Goal: Transaction & Acquisition: Purchase product/service

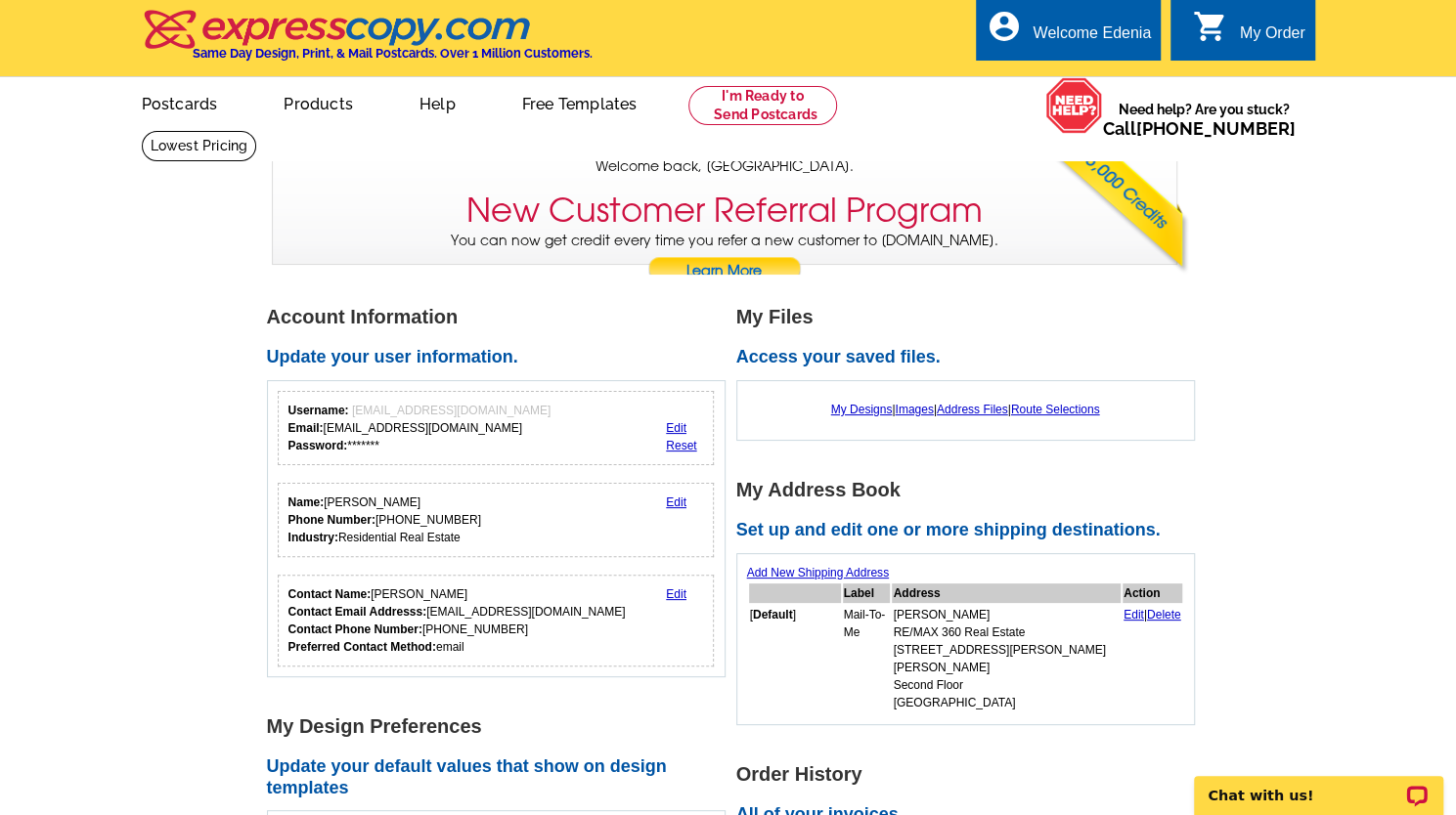
click at [1258, 42] on div "My Order" at bounding box center [1272, 39] width 65 height 28
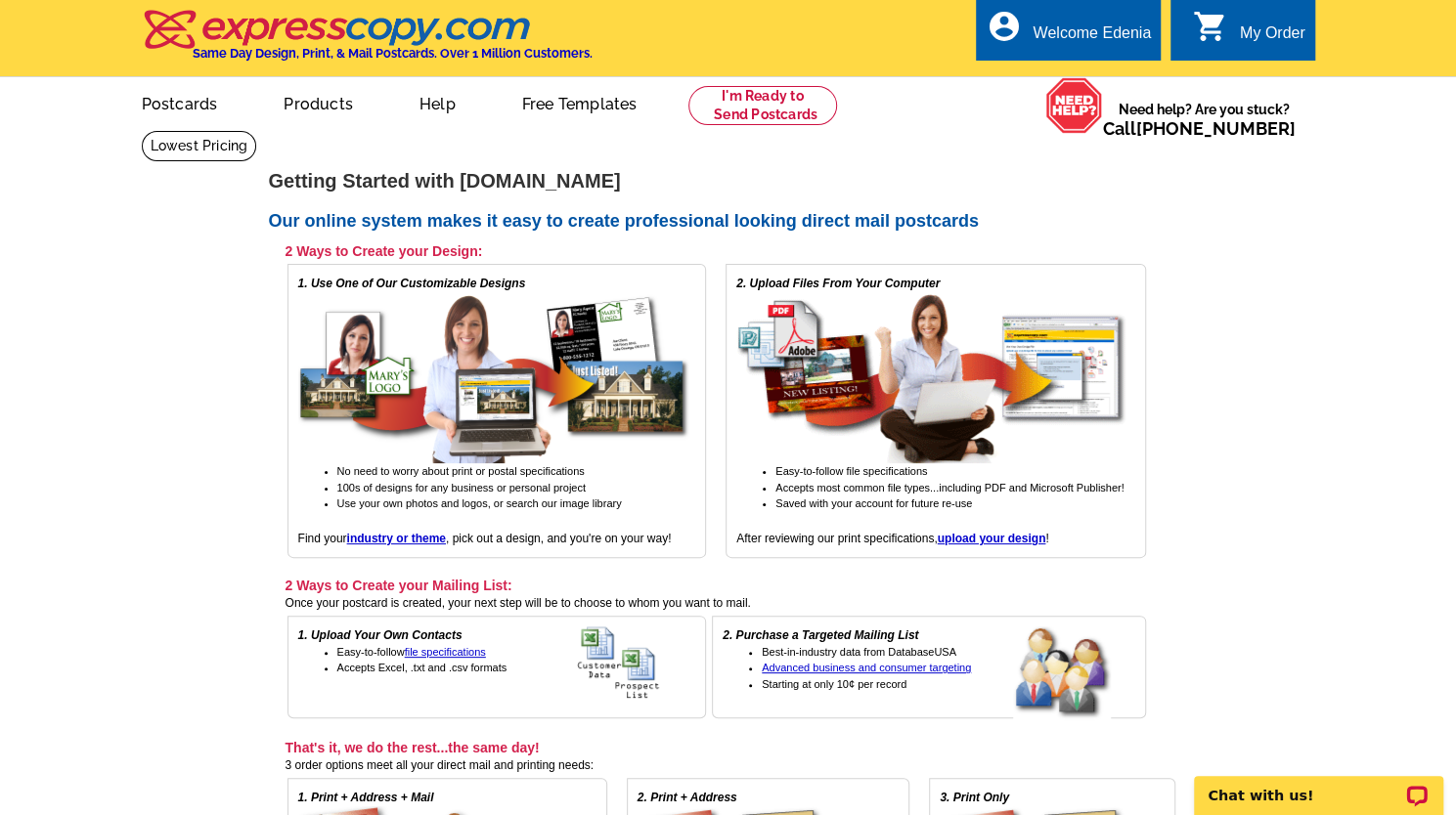
click at [1241, 46] on div "My Order" at bounding box center [1272, 39] width 65 height 28
click at [1405, 298] on main "expresscopy.com > Getting Started Getting Started with expresscopy.com Our onli…" at bounding box center [728, 614] width 1456 height 969
click at [1325, 336] on main "expresscopy.com > Getting Started Getting Started with expresscopy.com Our onli…" at bounding box center [728, 614] width 1456 height 969
click at [1195, 39] on icon "shopping_cart" at bounding box center [1210, 27] width 36 height 36
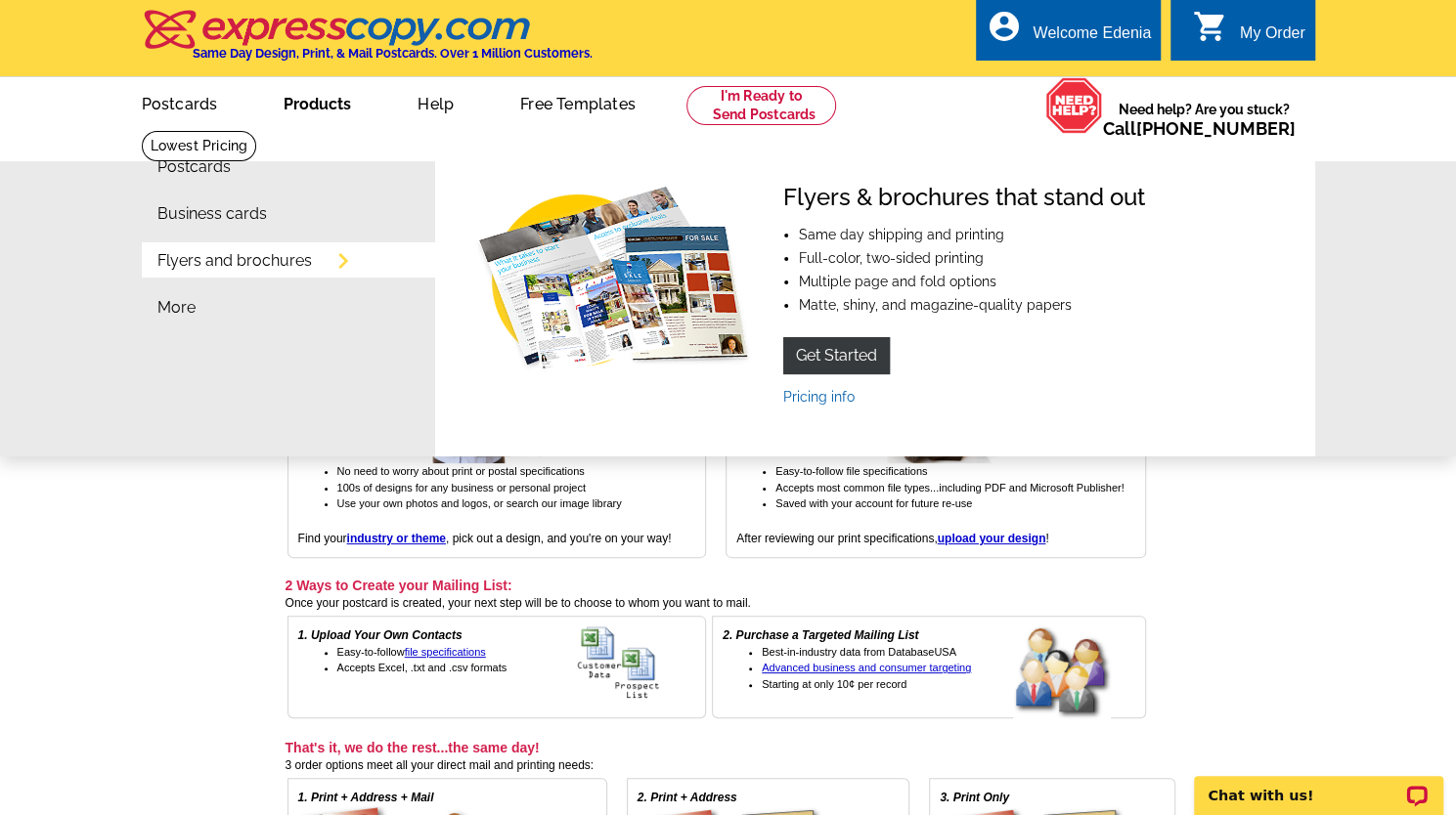
click at [341, 108] on link "Products" at bounding box center [317, 102] width 130 height 46
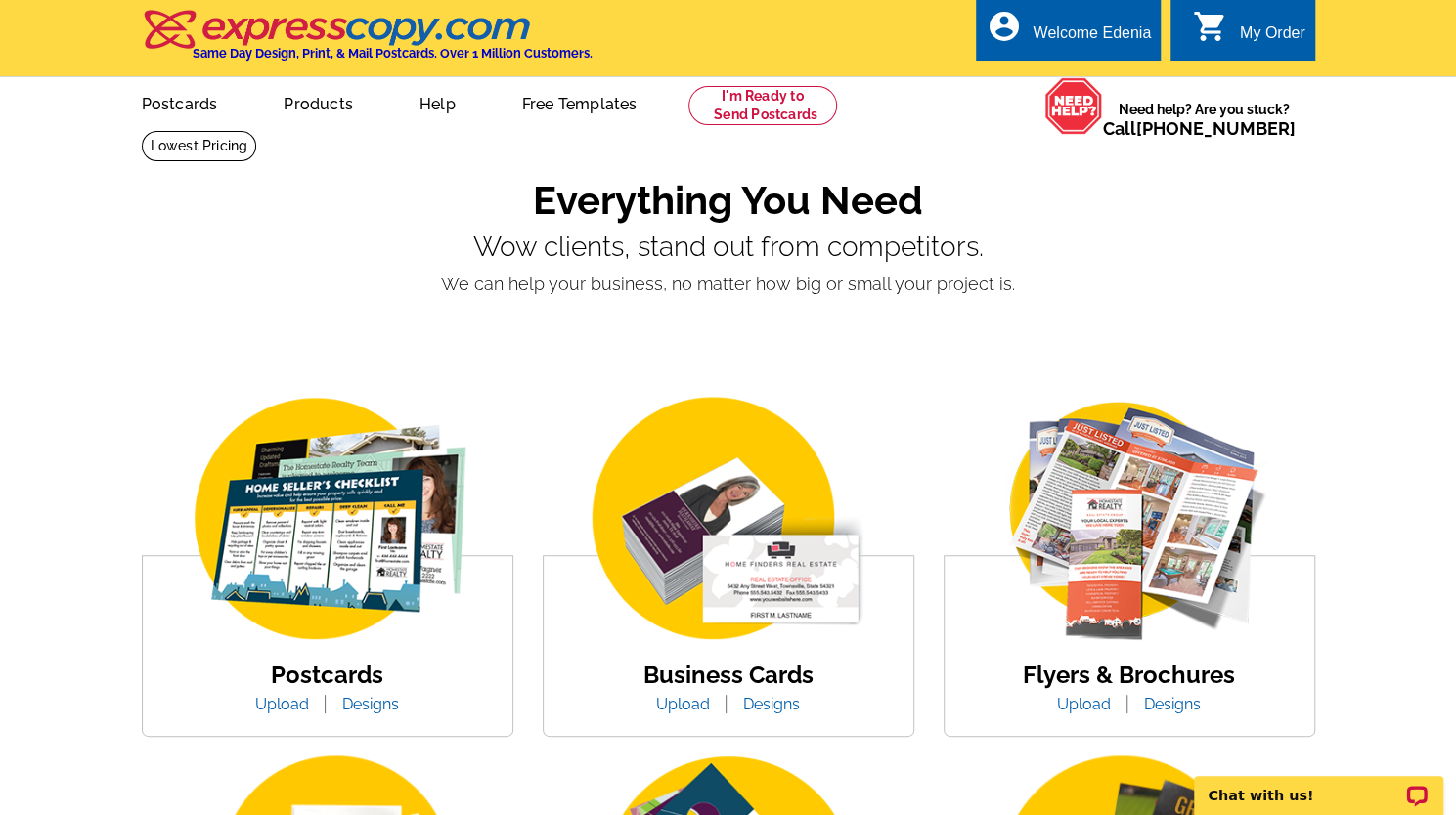
click at [296, 538] on img at bounding box center [328, 521] width 333 height 257
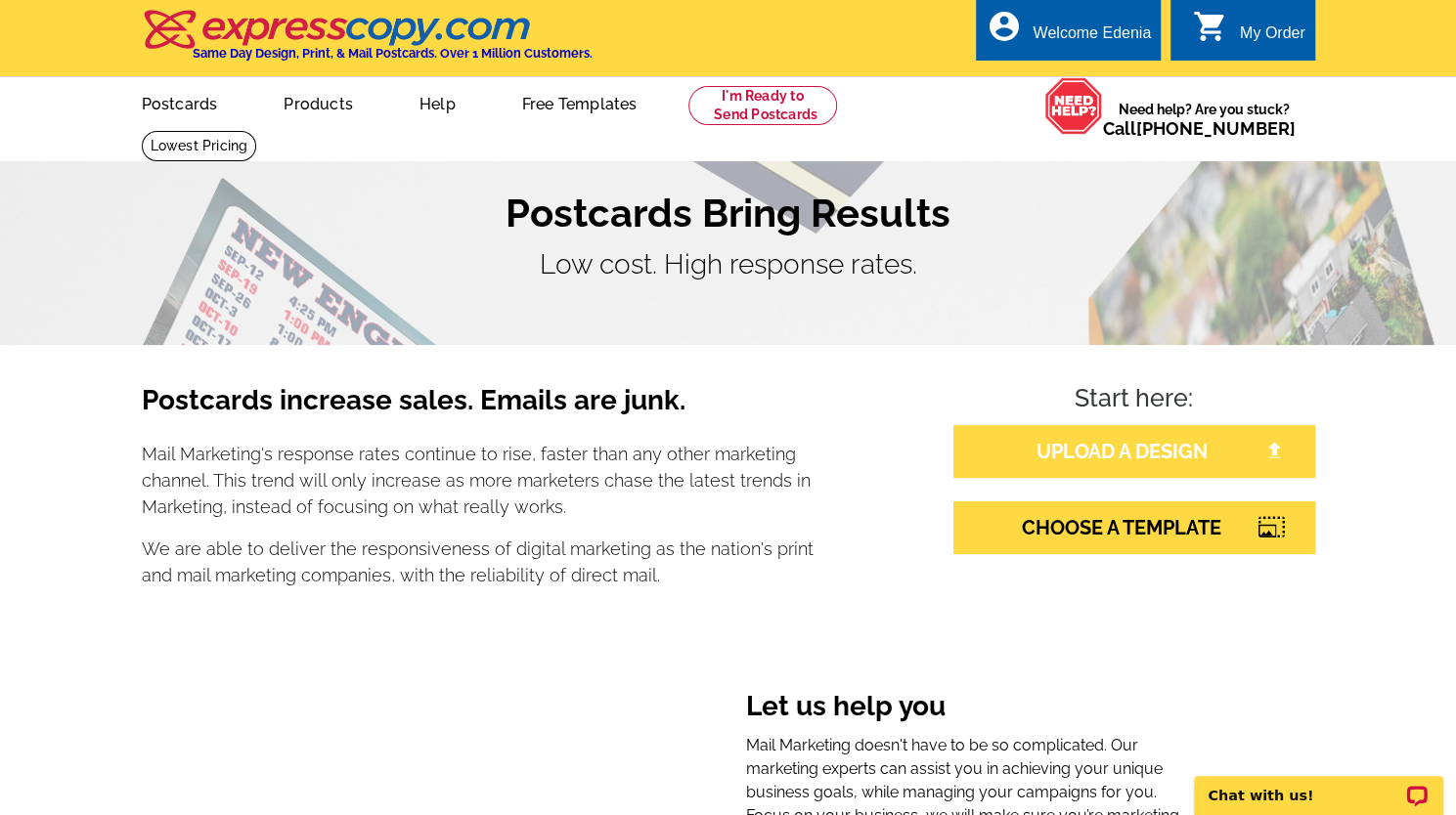
click at [1132, 452] on link "UPLOAD A DESIGN" at bounding box center [1133, 451] width 362 height 52
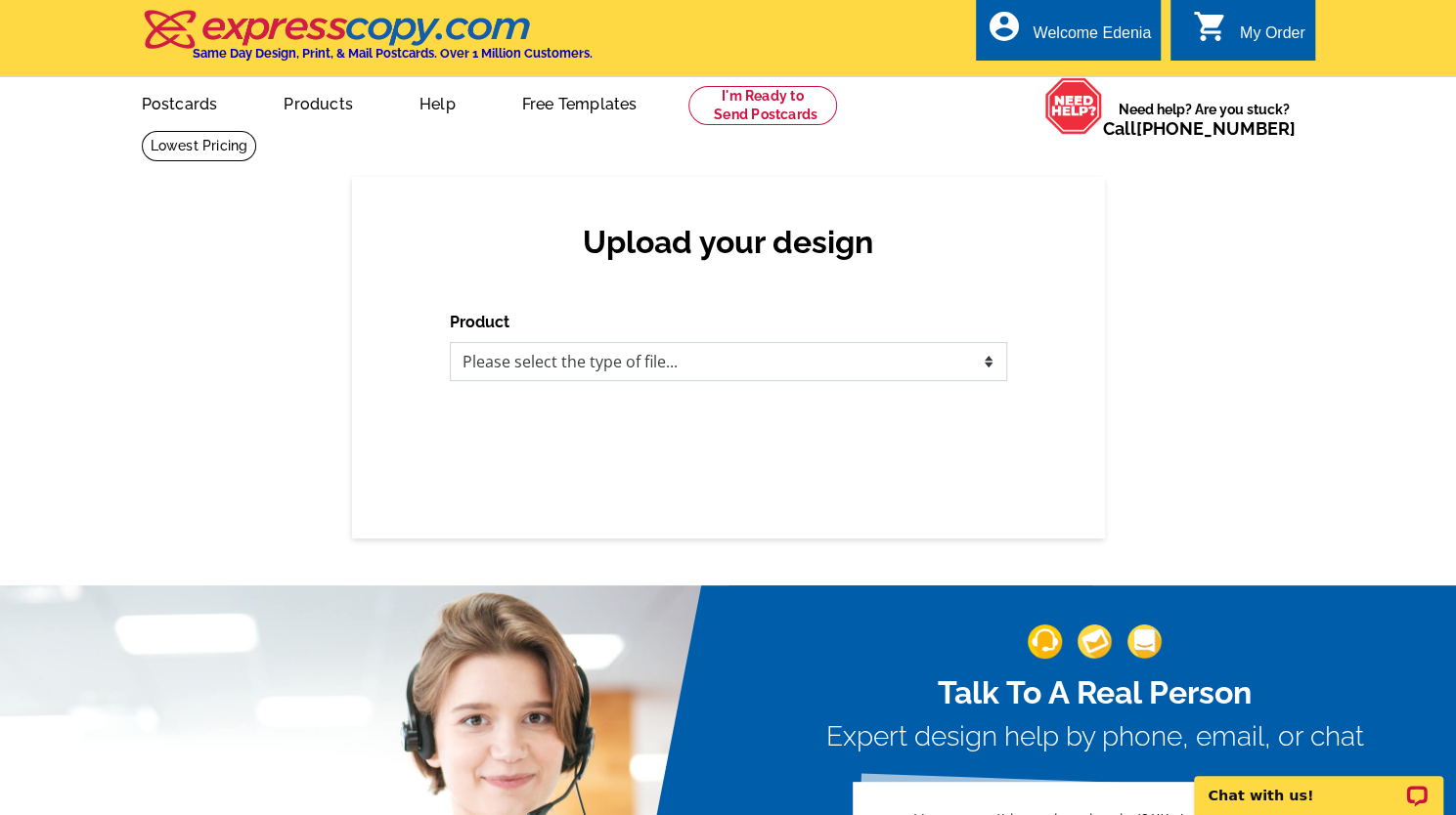
click at [885, 362] on select "Please select the type of file... Postcards Business Cards Letters and flyers G…" at bounding box center [728, 360] width 558 height 39
select select "1"
click at [450, 343] on select "Please select the type of file... Postcards Business Cards Letters and flyers G…" at bounding box center [728, 360] width 558 height 39
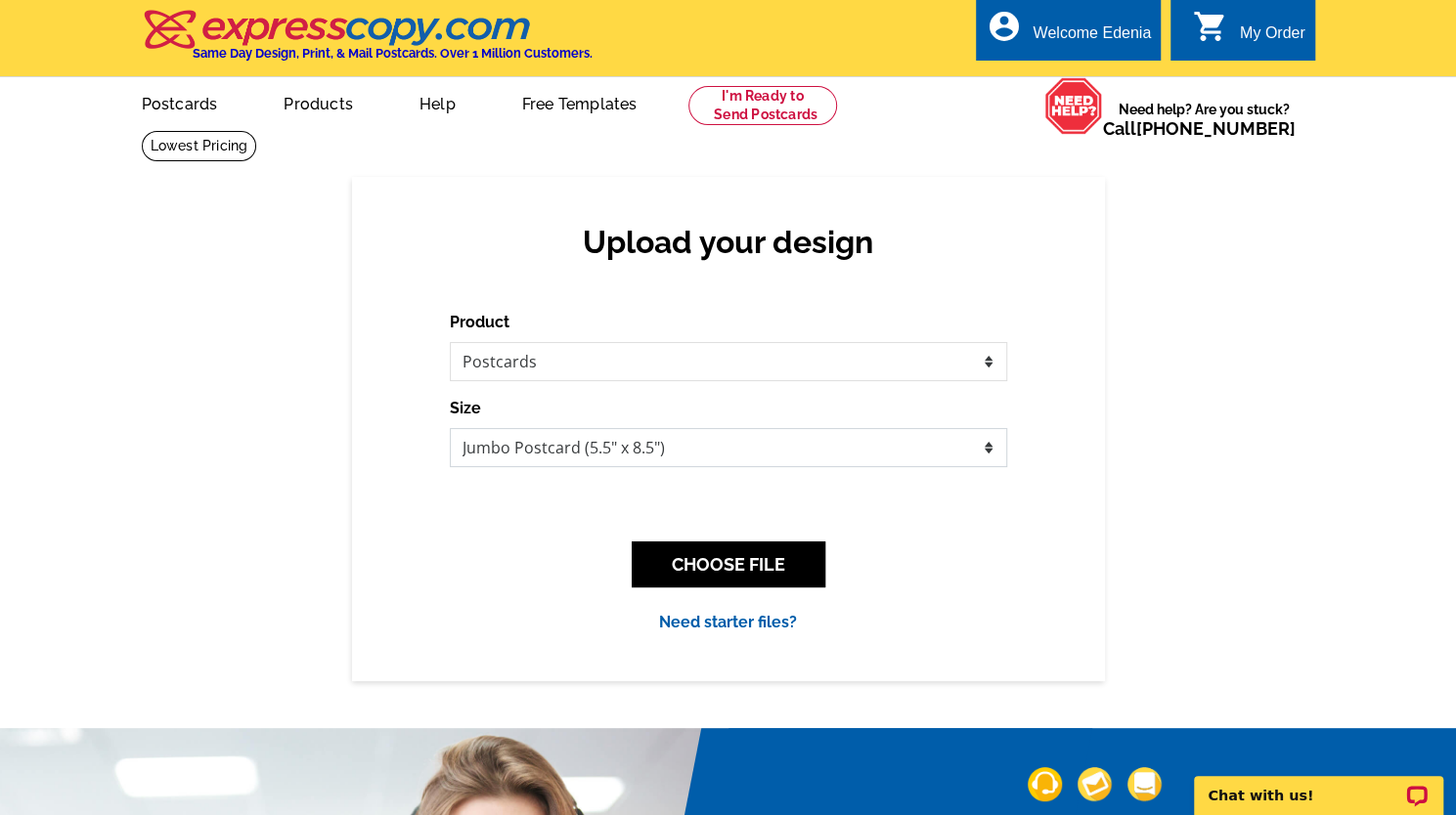
click at [720, 442] on select "Jumbo Postcard (5.5" x 8.5") Regular Postcard (4.25" x 5.6") Panoramic Postcard…" at bounding box center [728, 447] width 558 height 39
select select "3"
click at [450, 429] on select "Jumbo Postcard (5.5" x 8.5") Regular Postcard (4.25" x 5.6") Panoramic Postcard…" at bounding box center [728, 447] width 558 height 39
click at [725, 566] on button "CHOOSE FILE" at bounding box center [728, 564] width 193 height 46
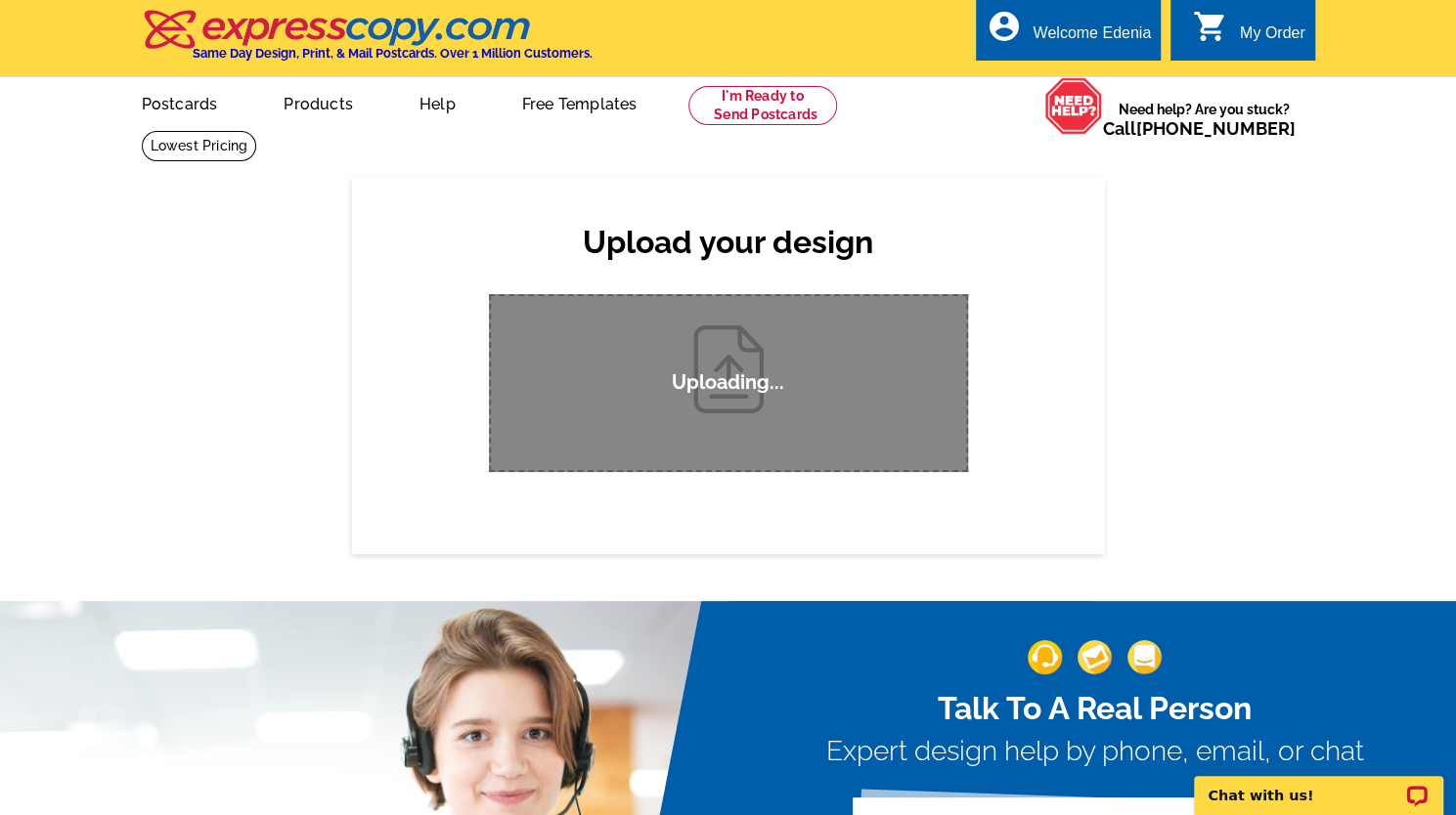
click at [935, 187] on div "Upload your design" at bounding box center [728, 219] width 558 height 84
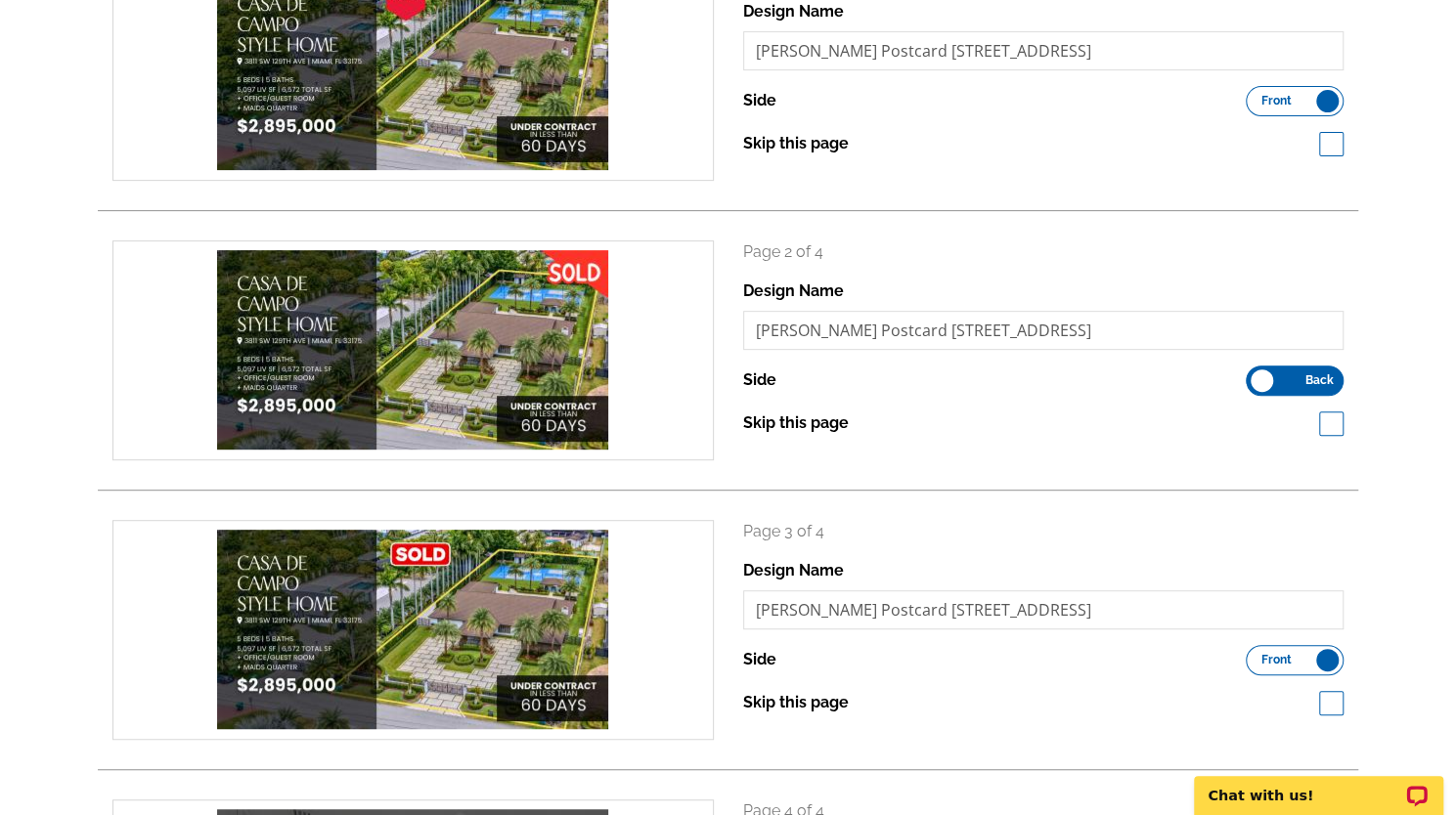
scroll to position [360, 0]
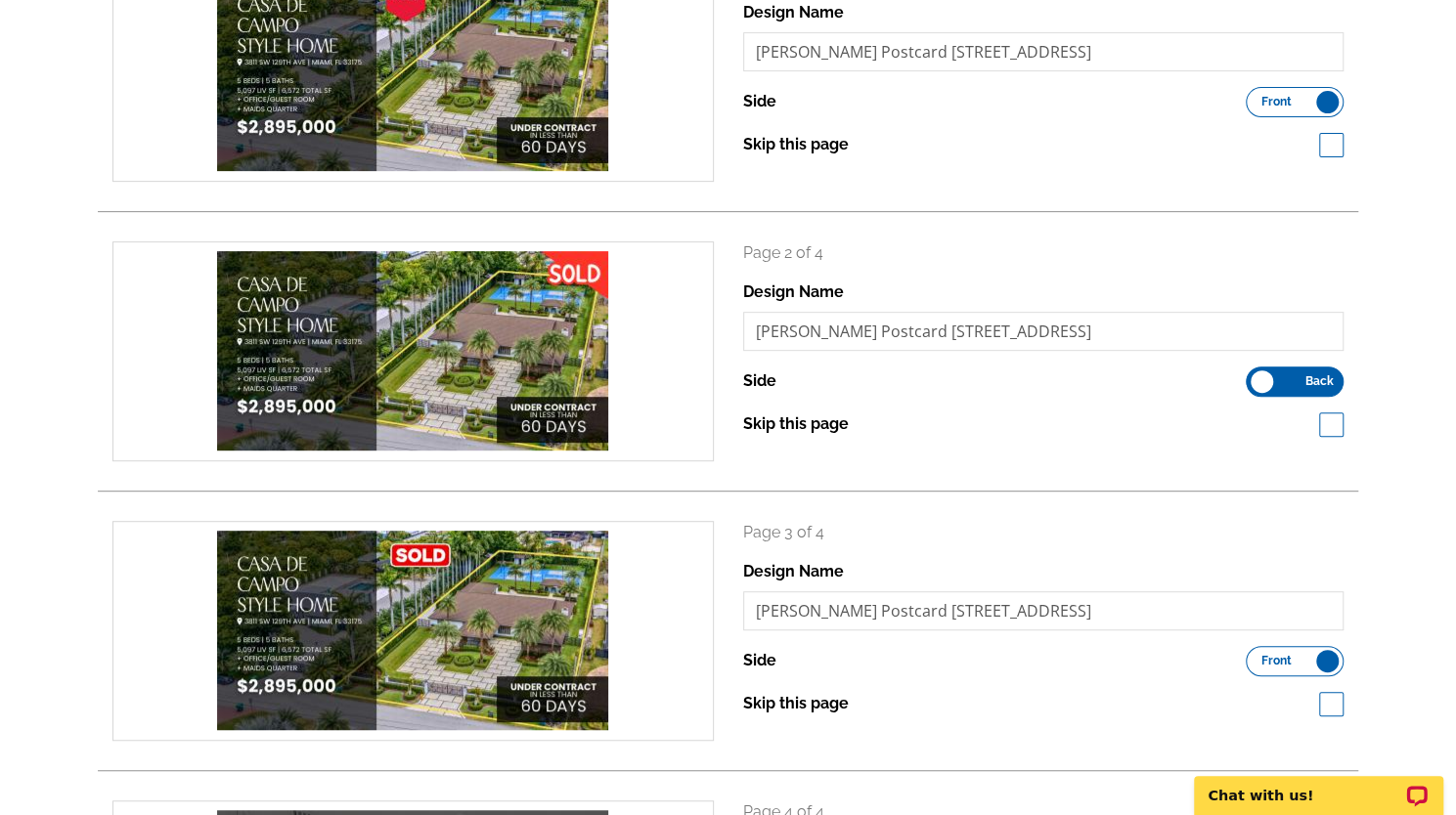
click at [1333, 431] on span at bounding box center [1330, 424] width 25 height 25
checkbox input "true"
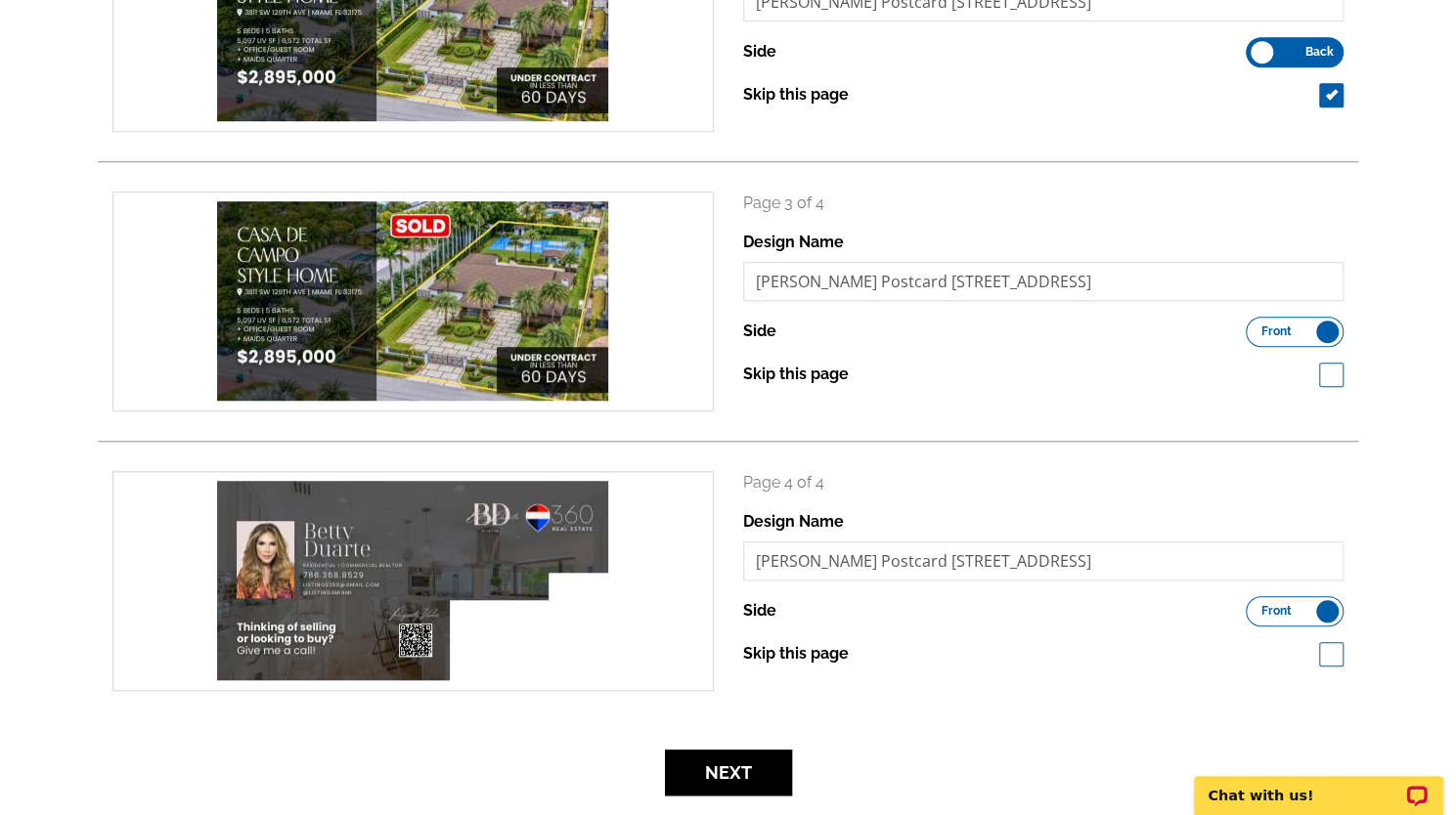
scroll to position [691, 0]
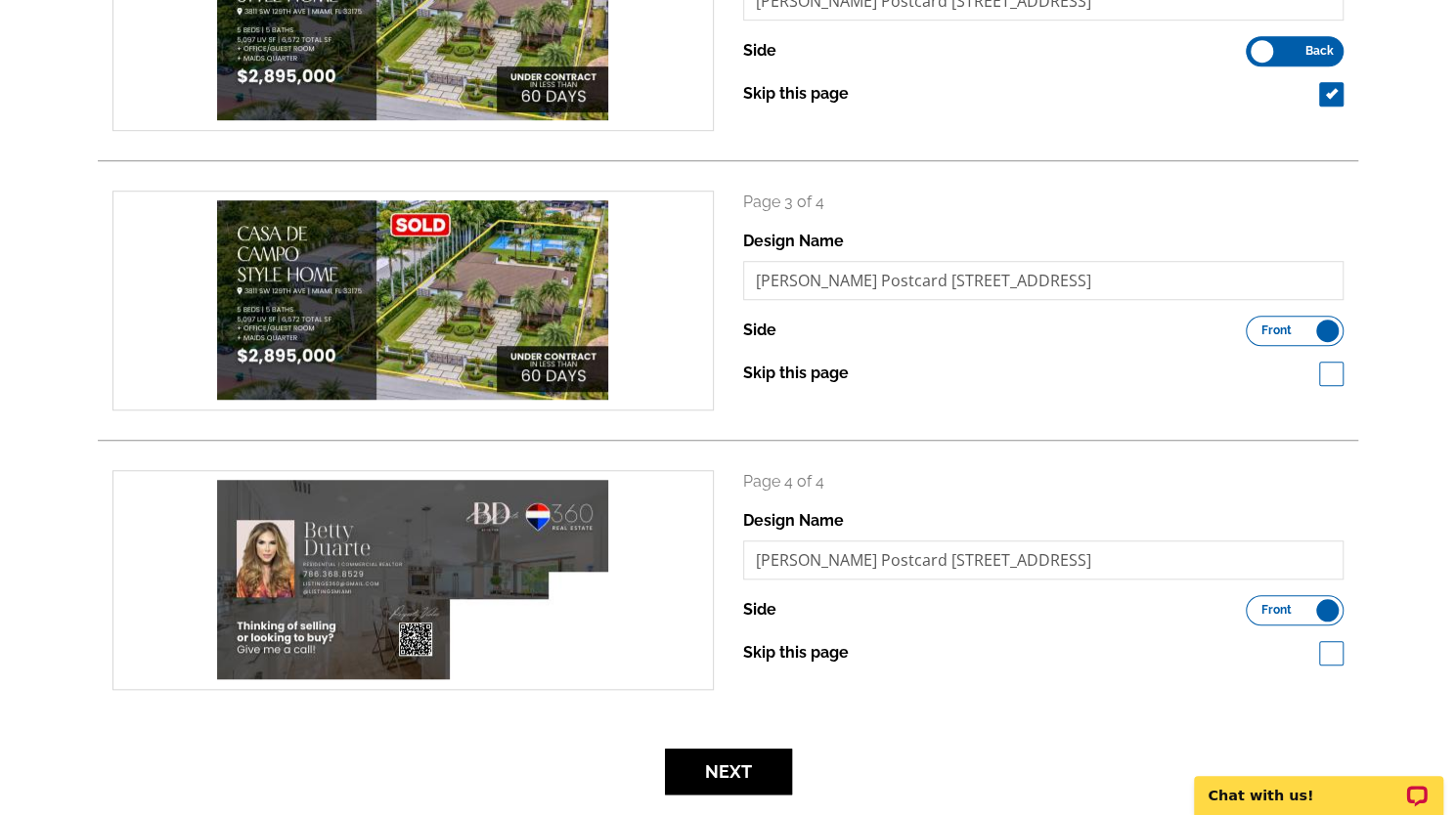
click at [1330, 380] on span at bounding box center [1330, 373] width 25 height 25
checkbox input "true"
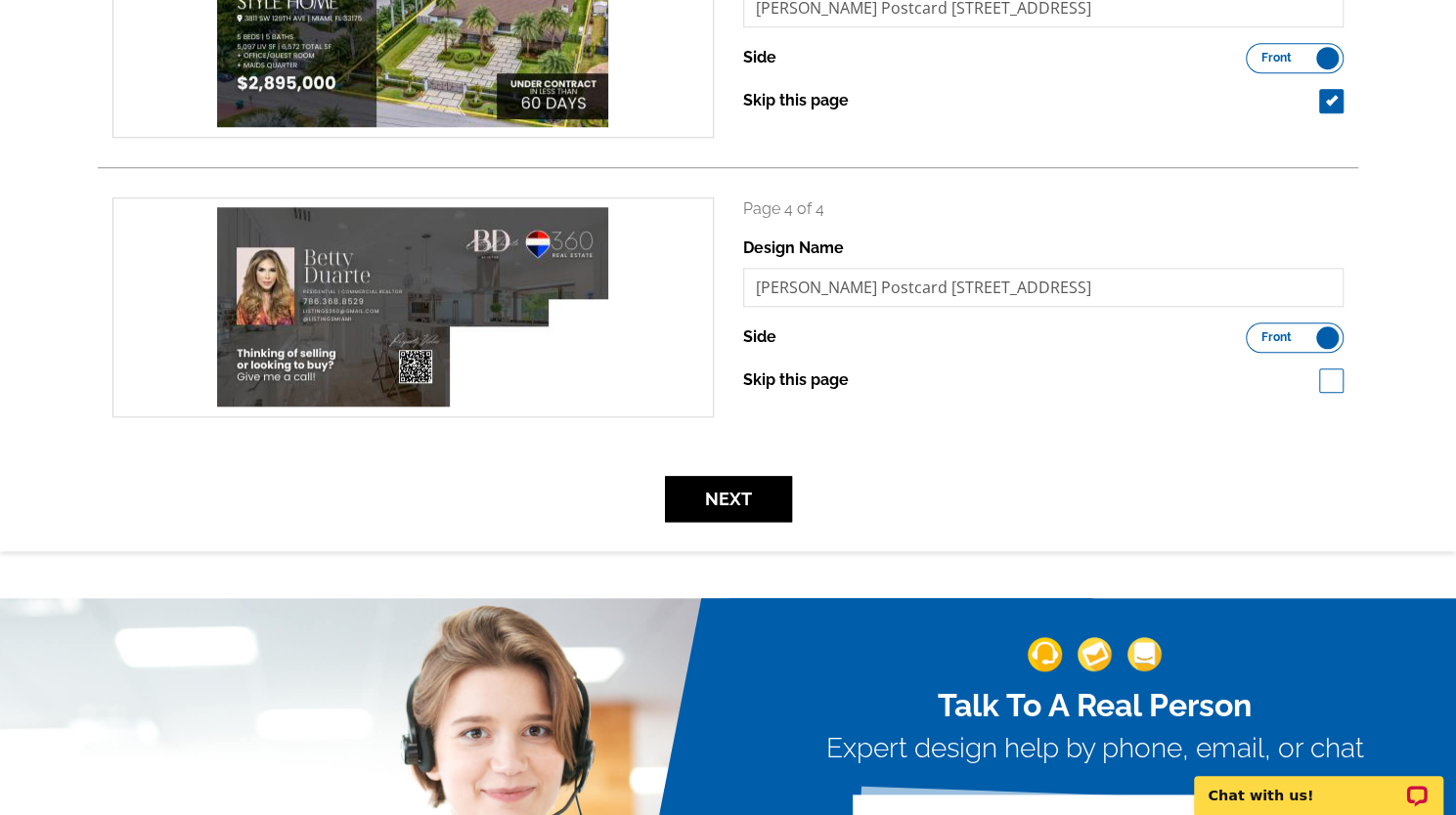
scroll to position [1029, 0]
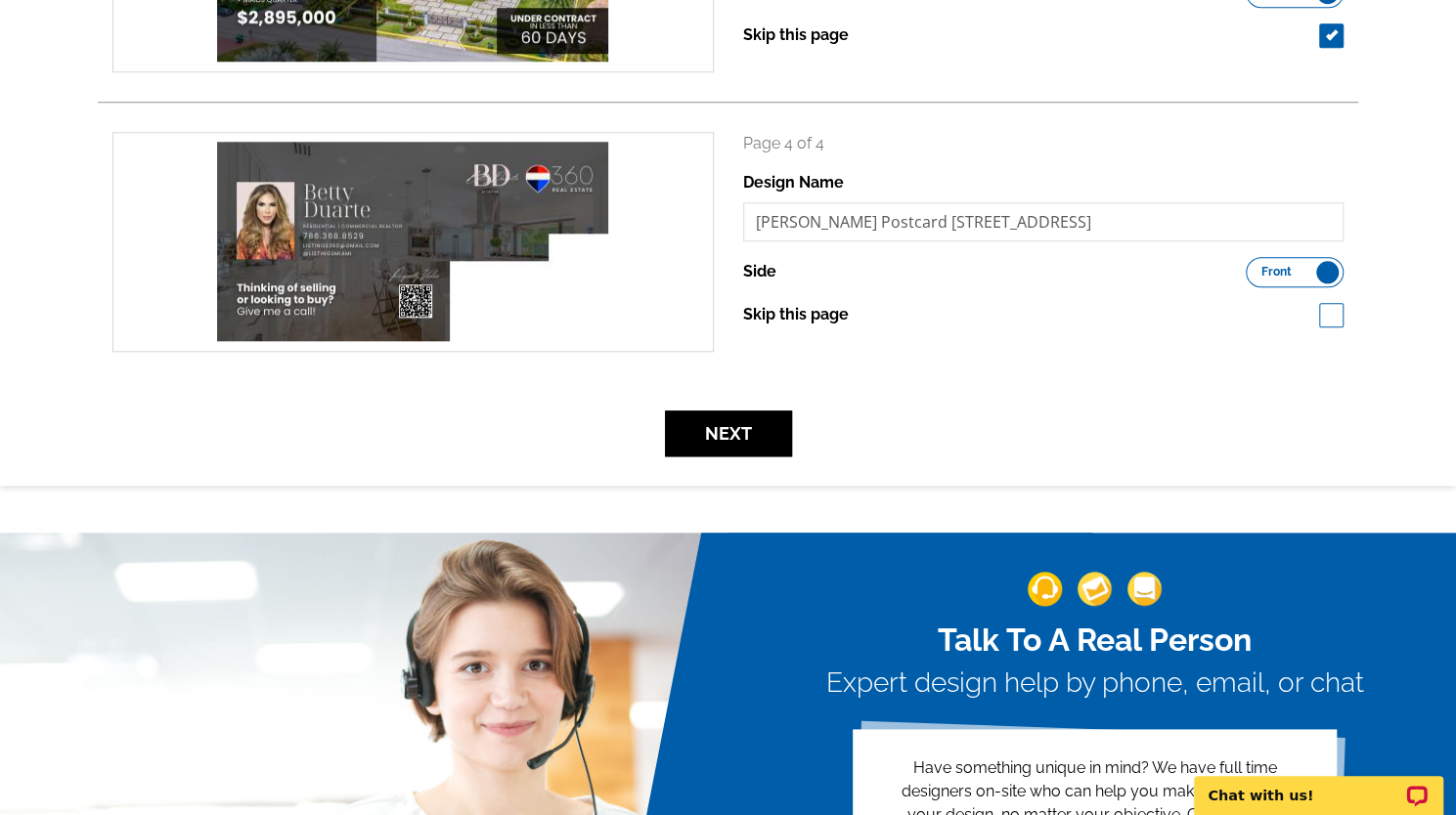
click at [1304, 270] on label "Front Back" at bounding box center [1294, 272] width 98 height 31
click at [1255, 266] on input "Front Back" at bounding box center [1255, 266] width 0 height 0
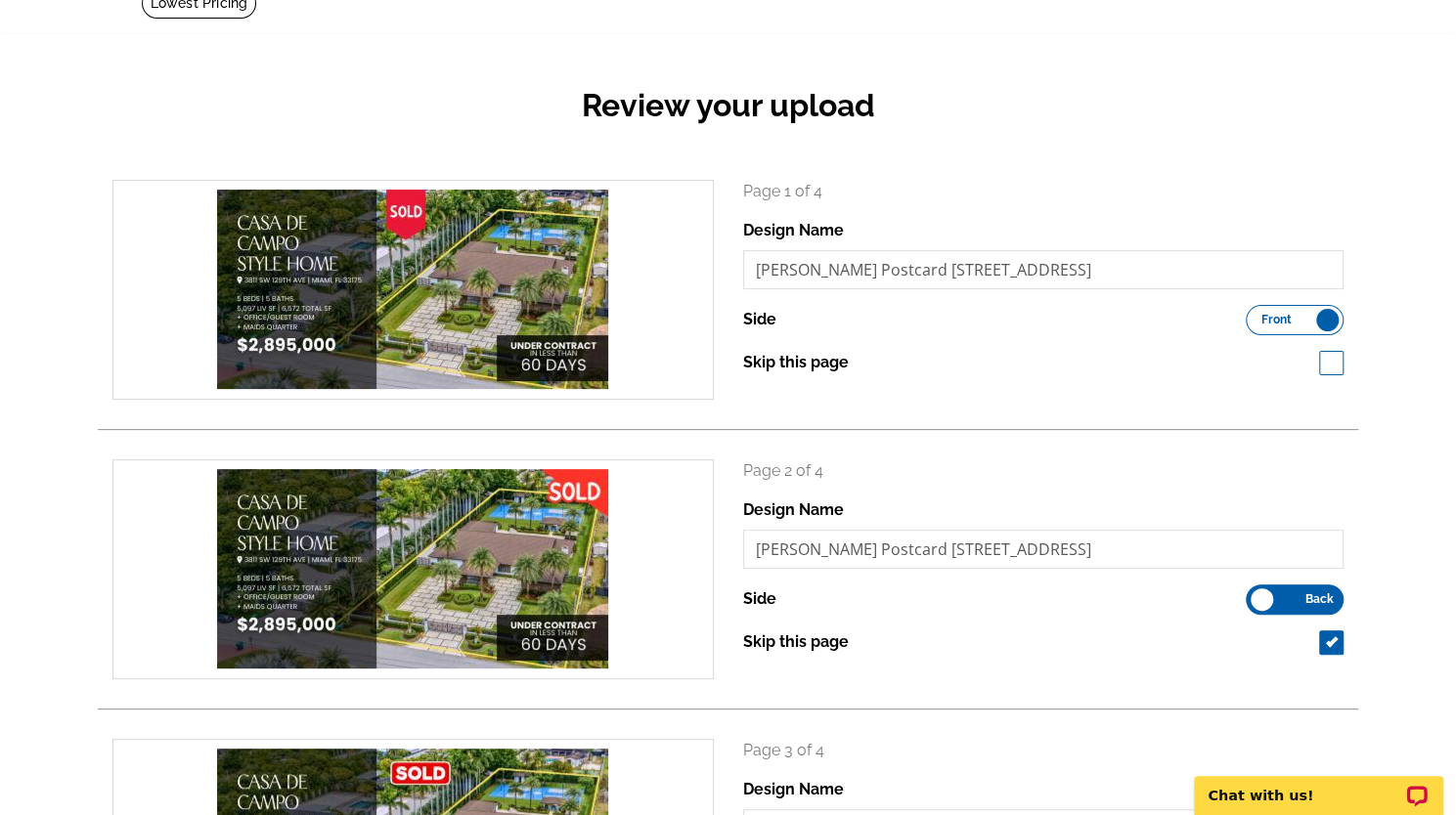
scroll to position [138, 0]
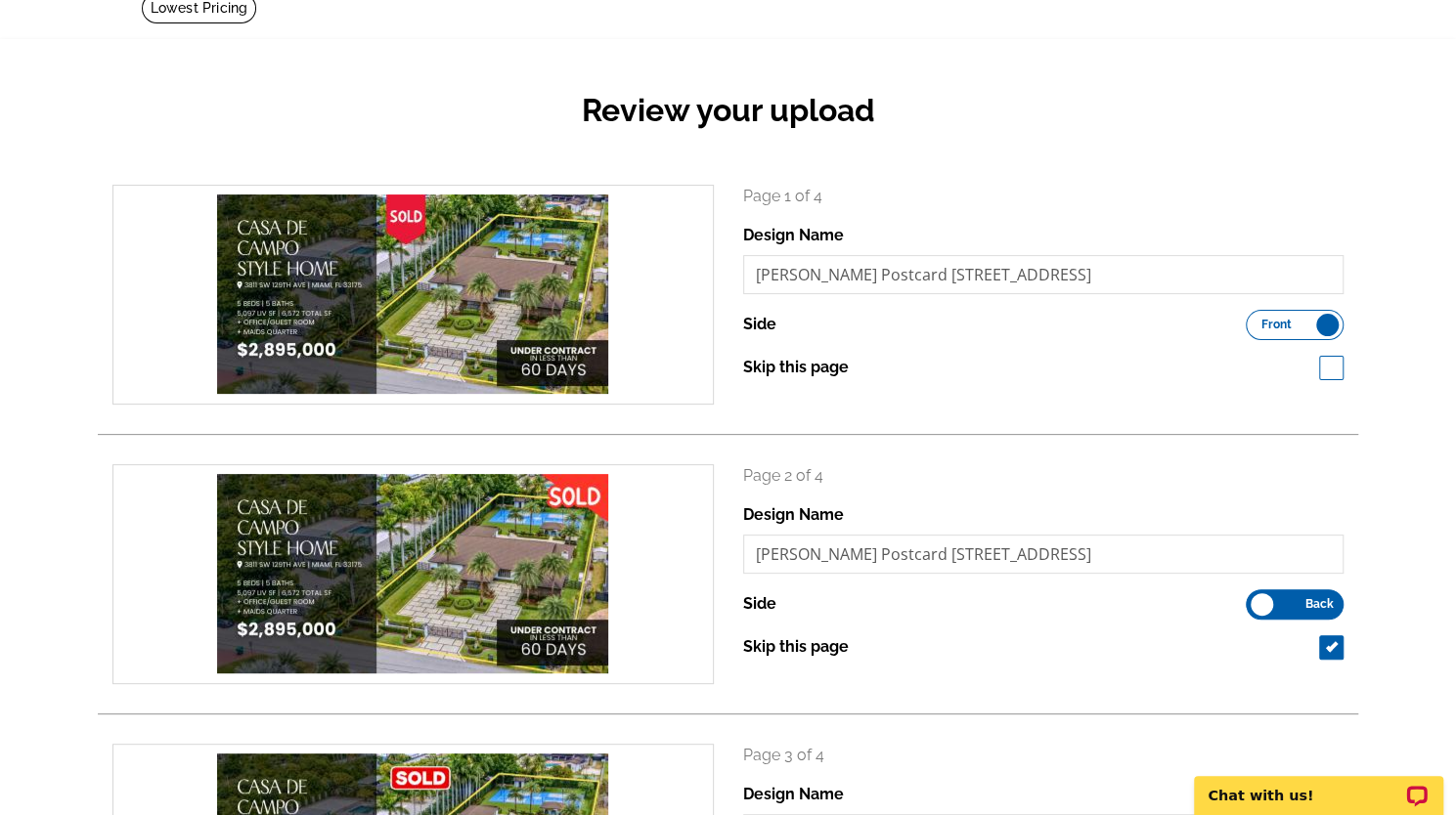
click at [1287, 620] on label "Front Back" at bounding box center [1294, 604] width 98 height 31
click at [1255, 599] on input "Front Back" at bounding box center [1255, 599] width 0 height 0
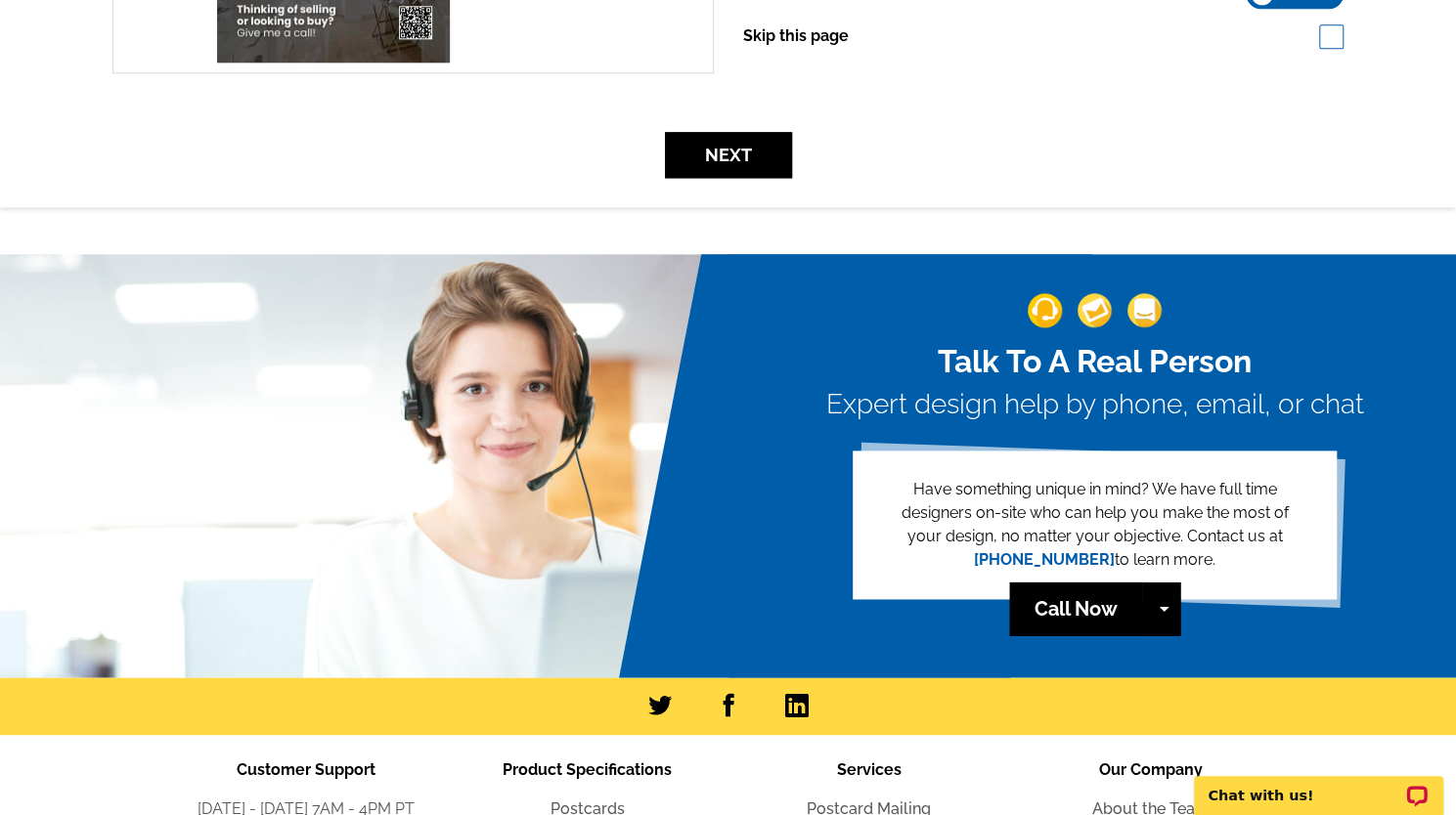
scroll to position [1336, 0]
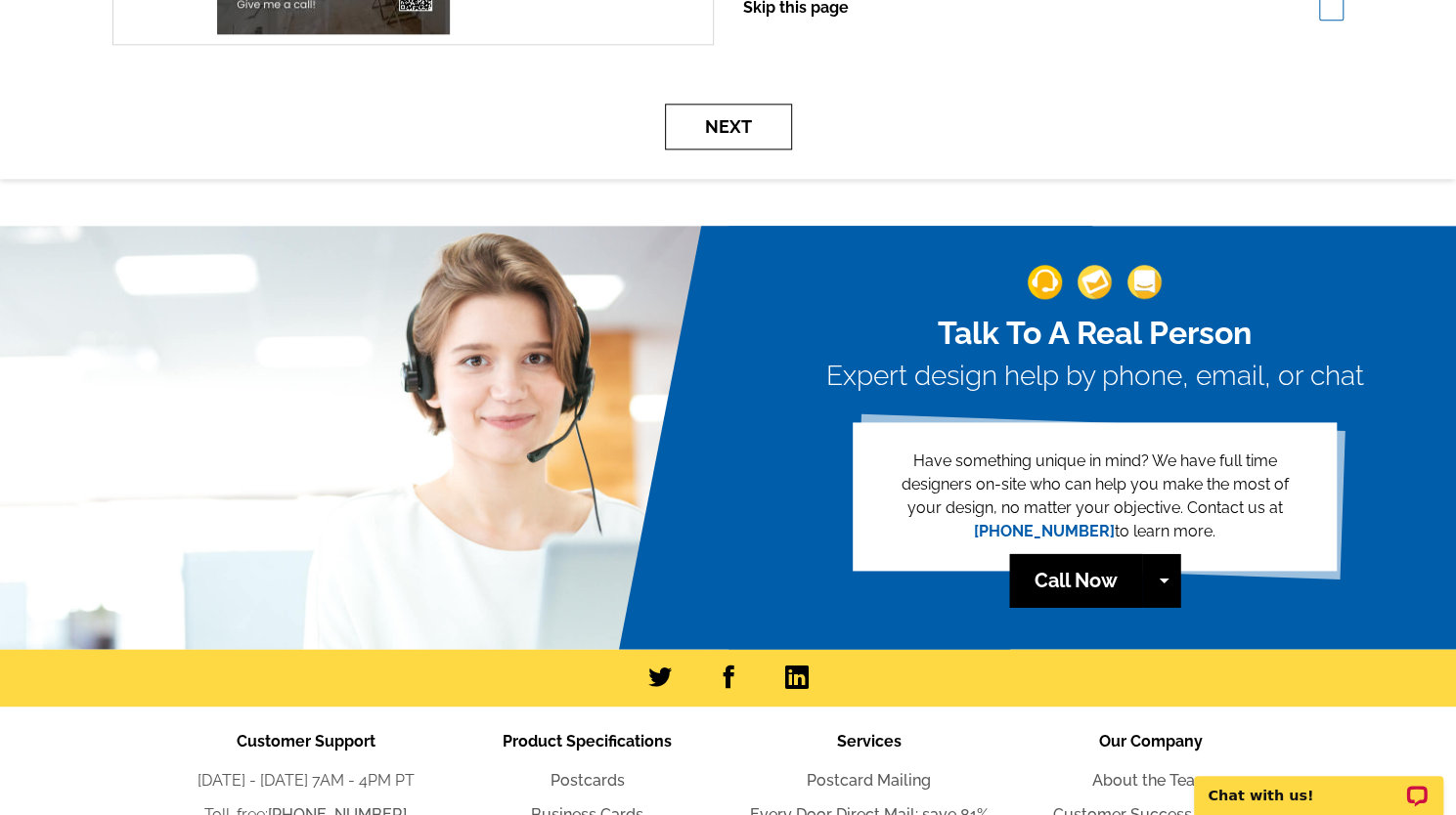
click at [723, 122] on button "Next" at bounding box center [728, 127] width 127 height 46
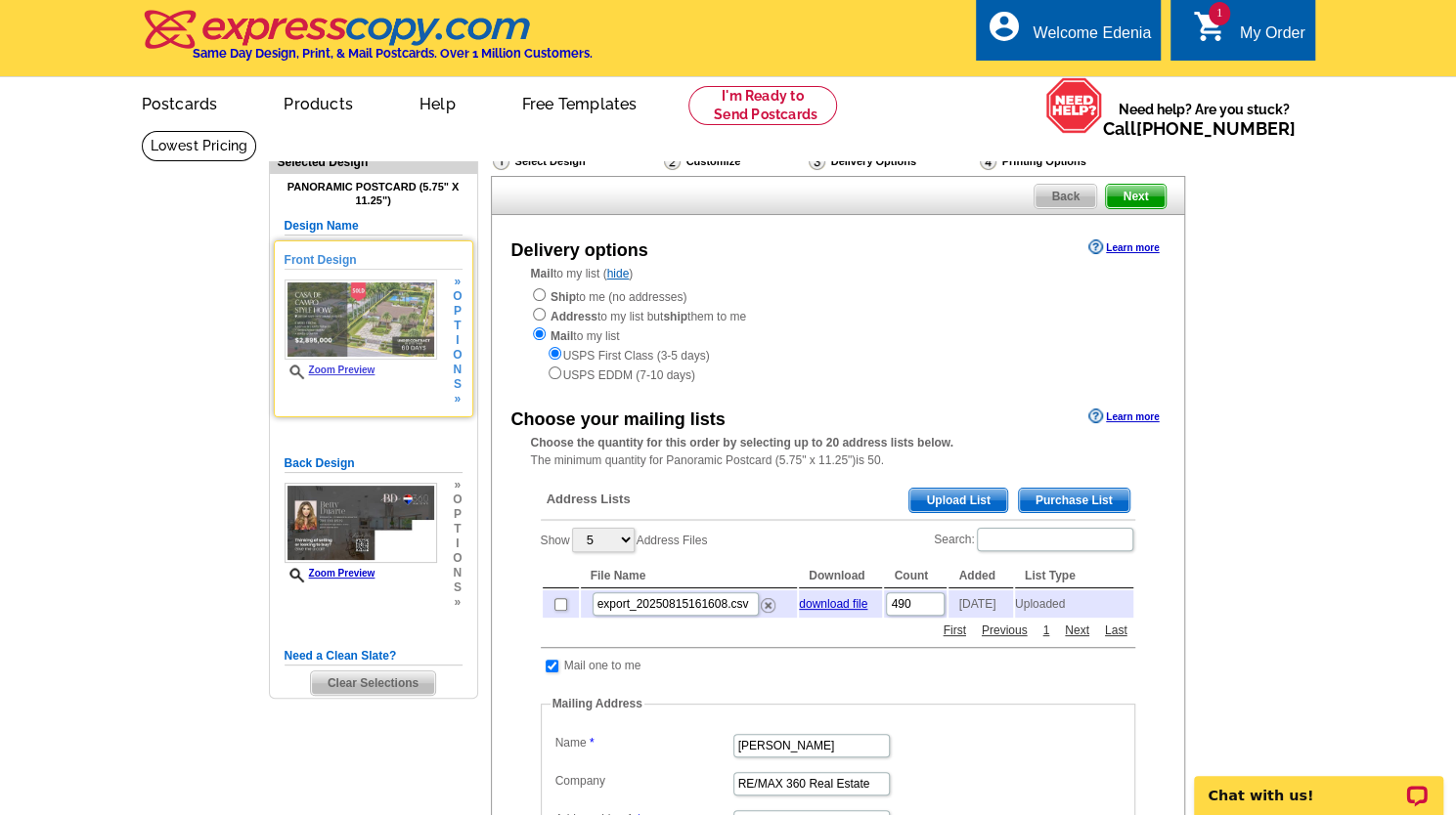
click at [327, 371] on link "Zoom Preview" at bounding box center [330, 369] width 91 height 11
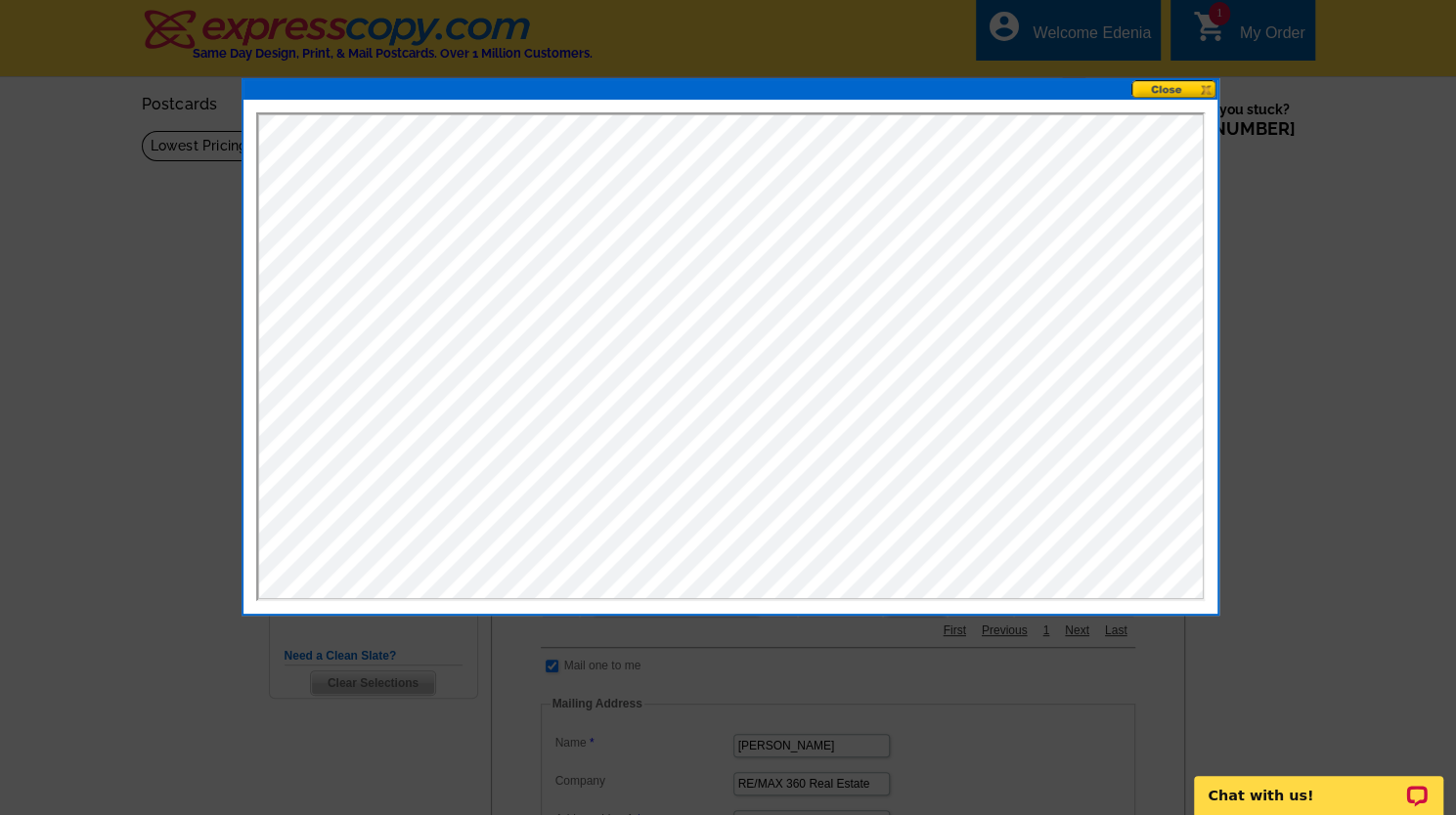
click at [1303, 562] on div at bounding box center [728, 407] width 1456 height 815
click at [1182, 88] on button at bounding box center [1174, 89] width 86 height 19
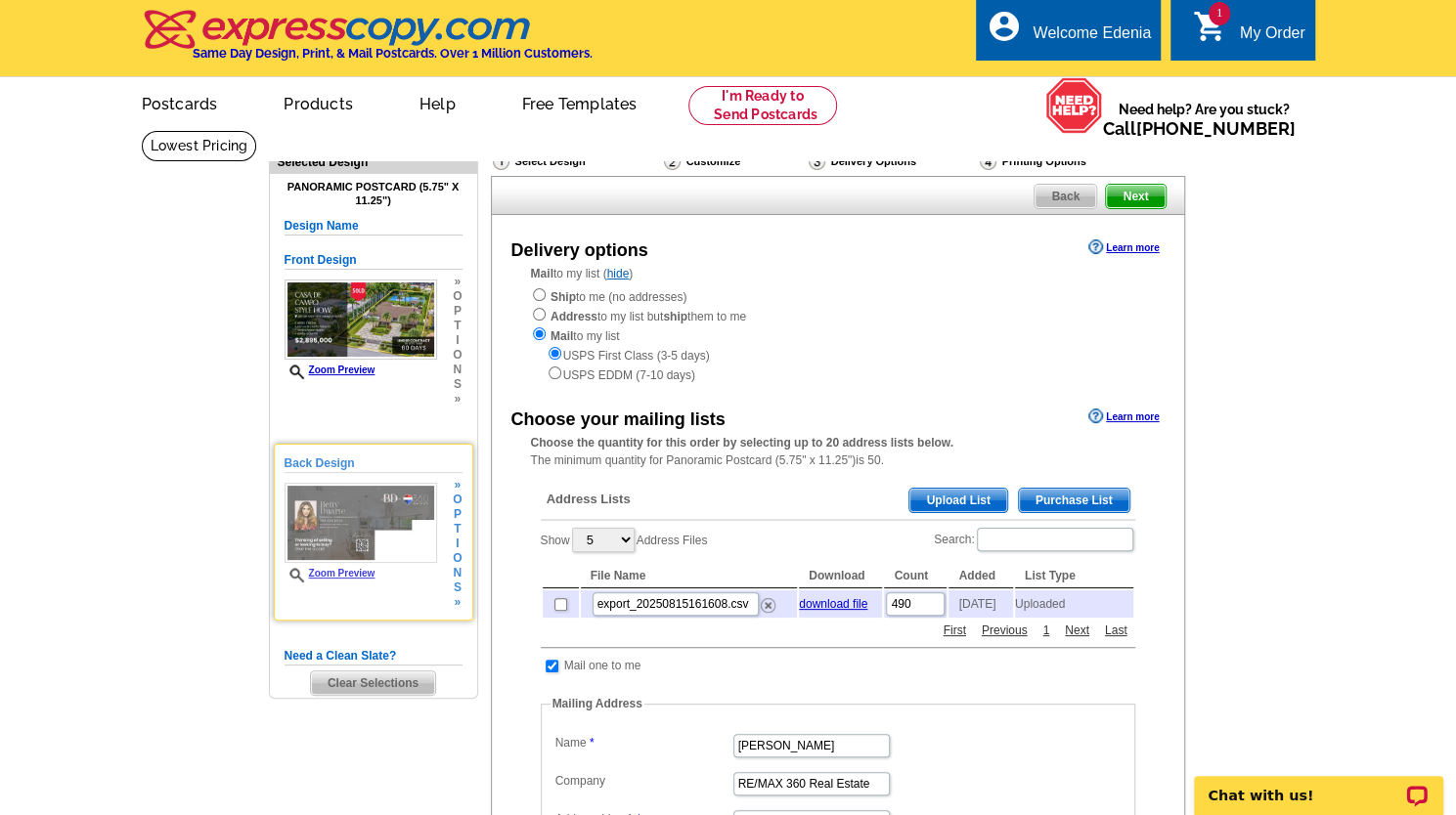
click at [385, 486] on img at bounding box center [361, 524] width 153 height 81
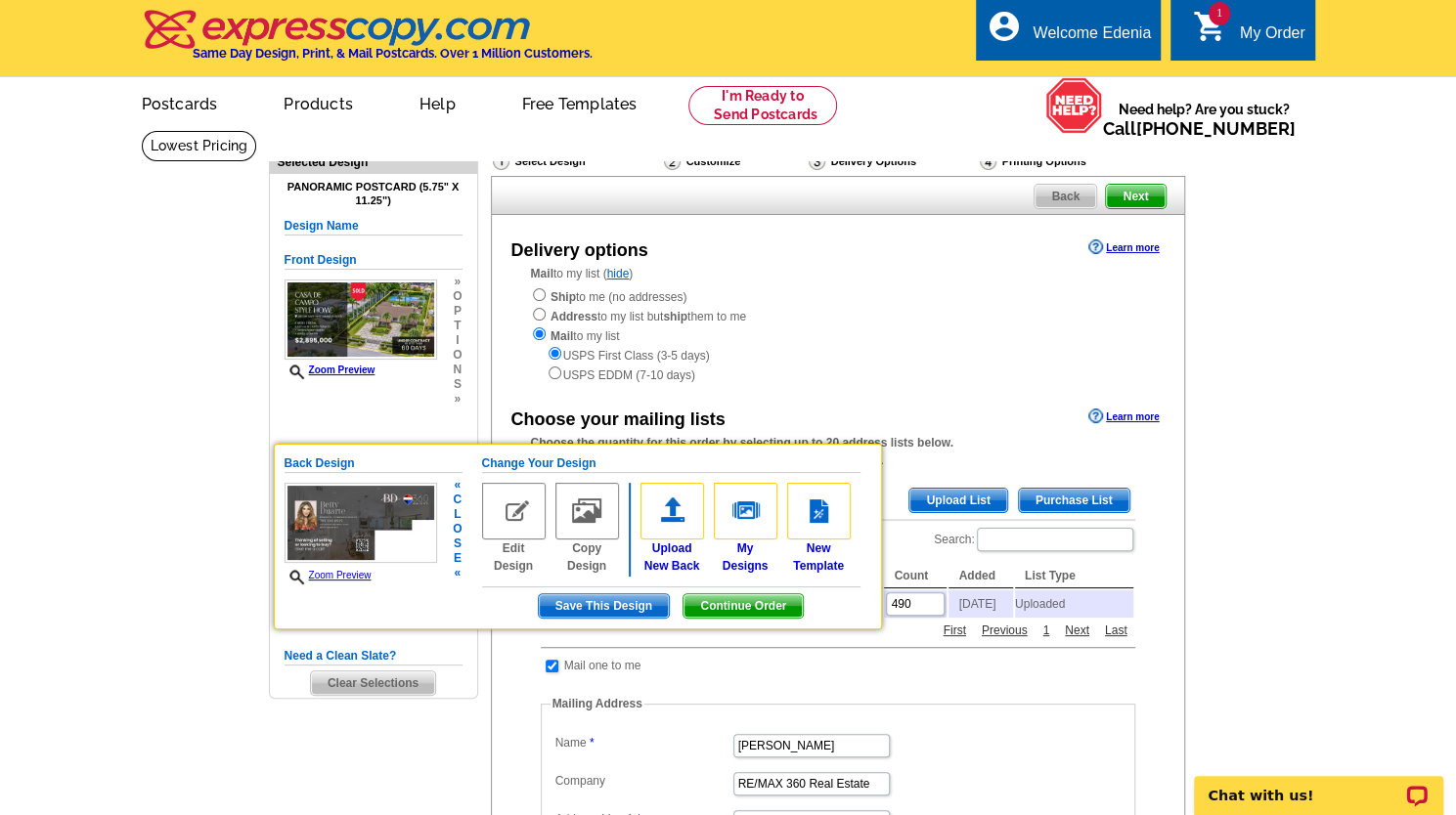
click at [337, 576] on link "Zoom Preview" at bounding box center [328, 574] width 87 height 11
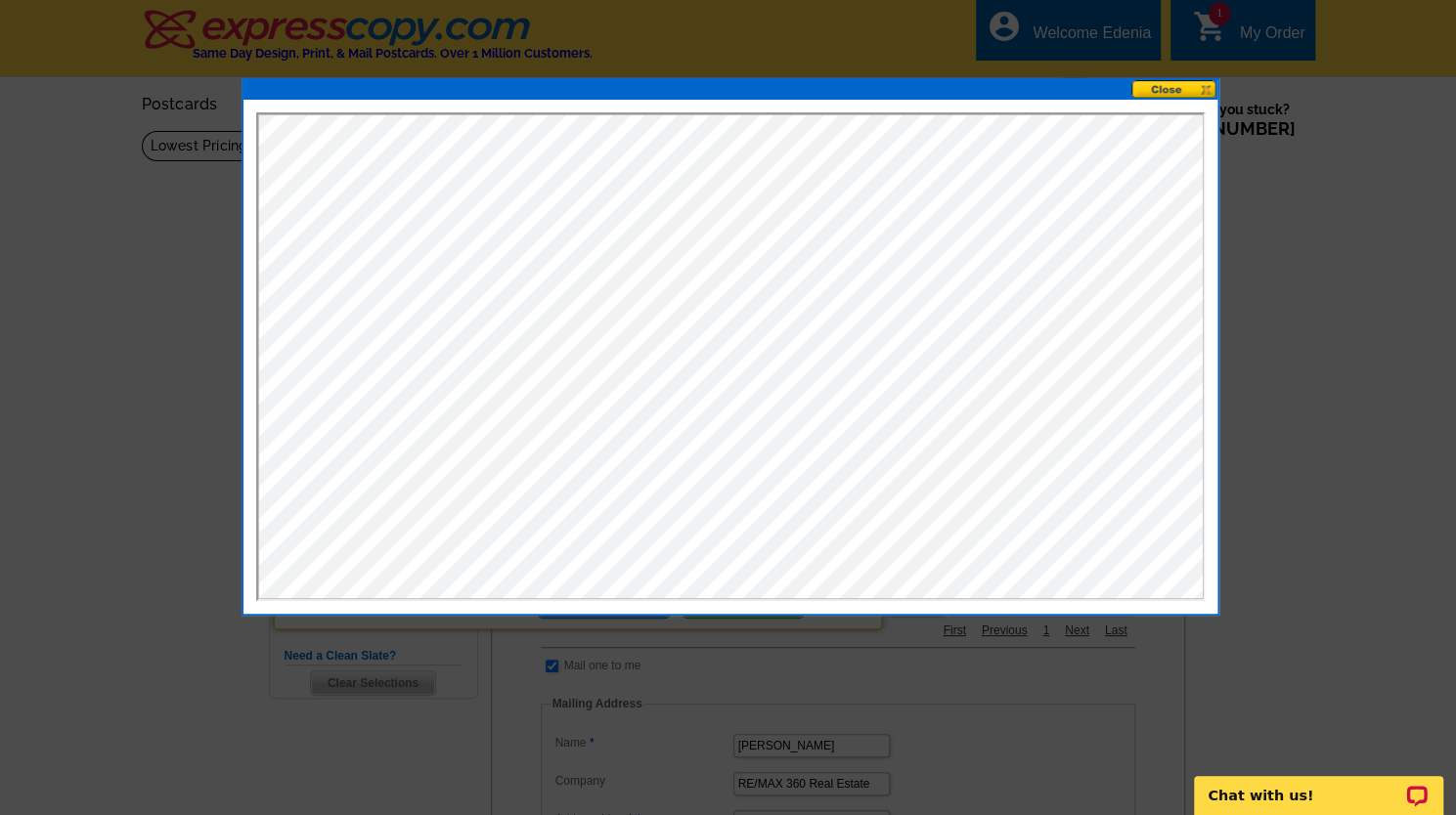
click at [1183, 87] on button at bounding box center [1174, 89] width 86 height 19
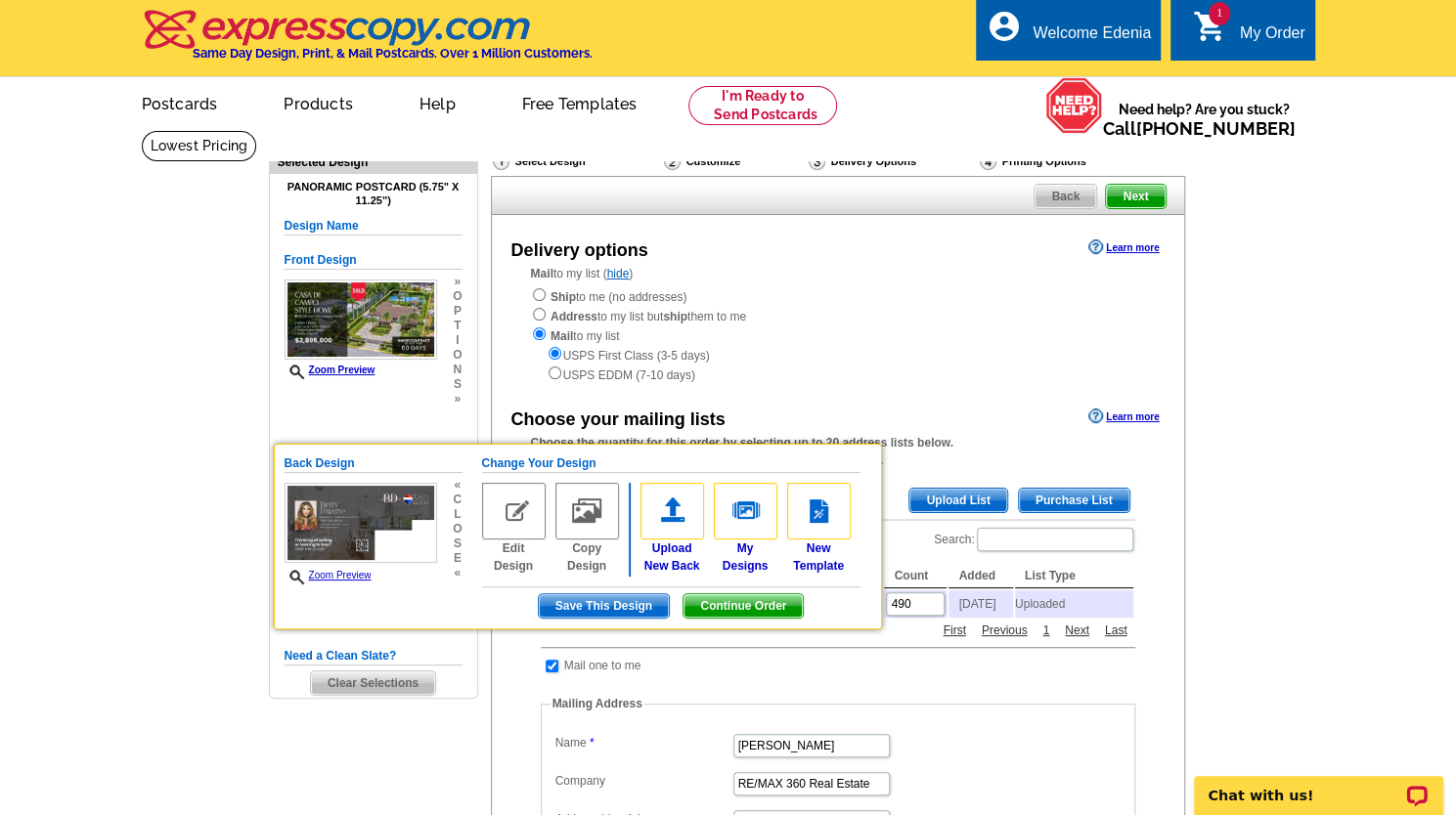
click at [911, 258] on div "Delivery options Learn more" at bounding box center [837, 247] width 692 height 24
click at [1258, 432] on main "Need Help? call 800-260-5887, chat with support, or have our designers make som…" at bounding box center [728, 719] width 1456 height 1178
click at [731, 601] on span "Continue Order" at bounding box center [743, 606] width 119 height 24
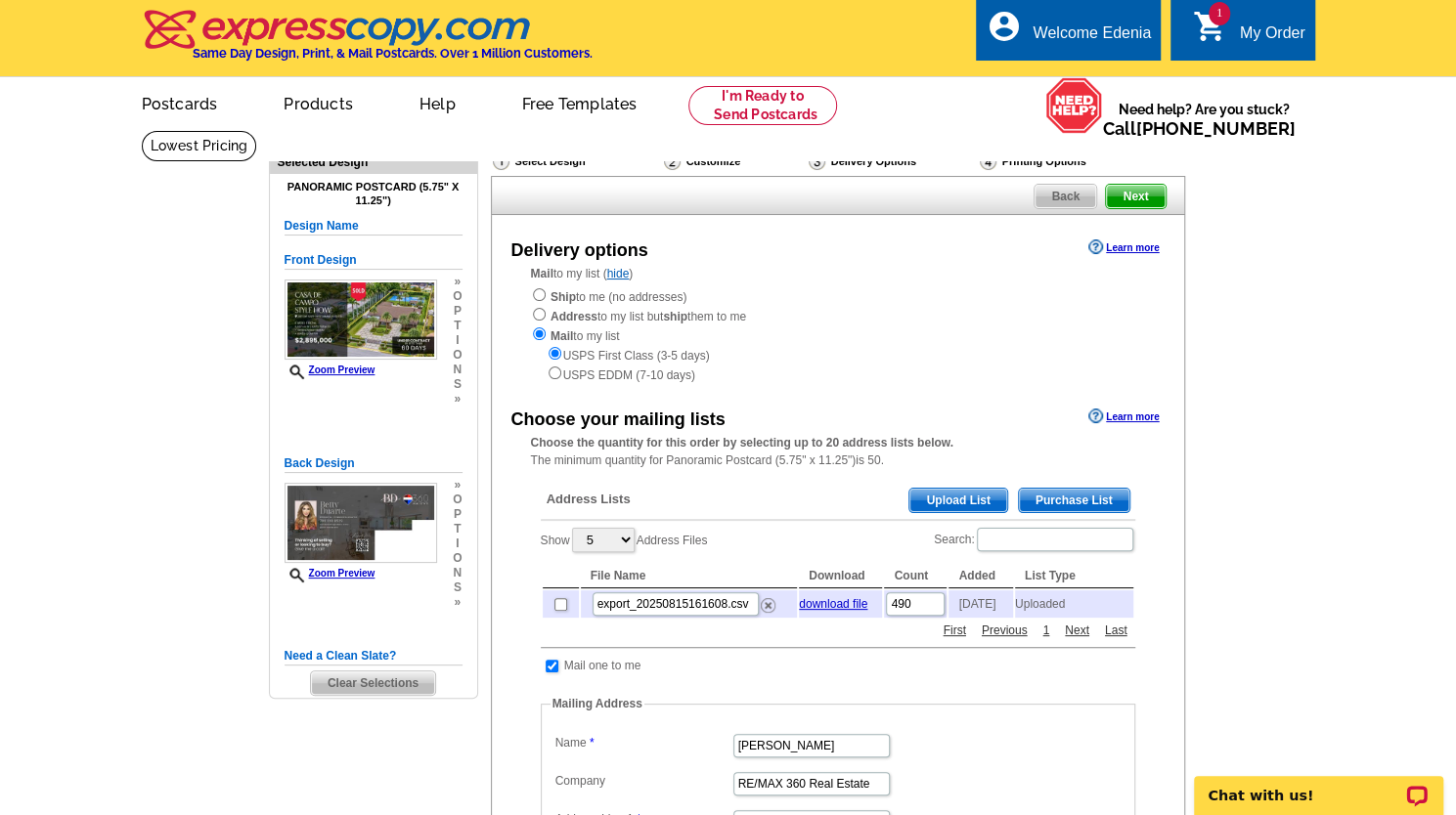
scroll to position [247, 0]
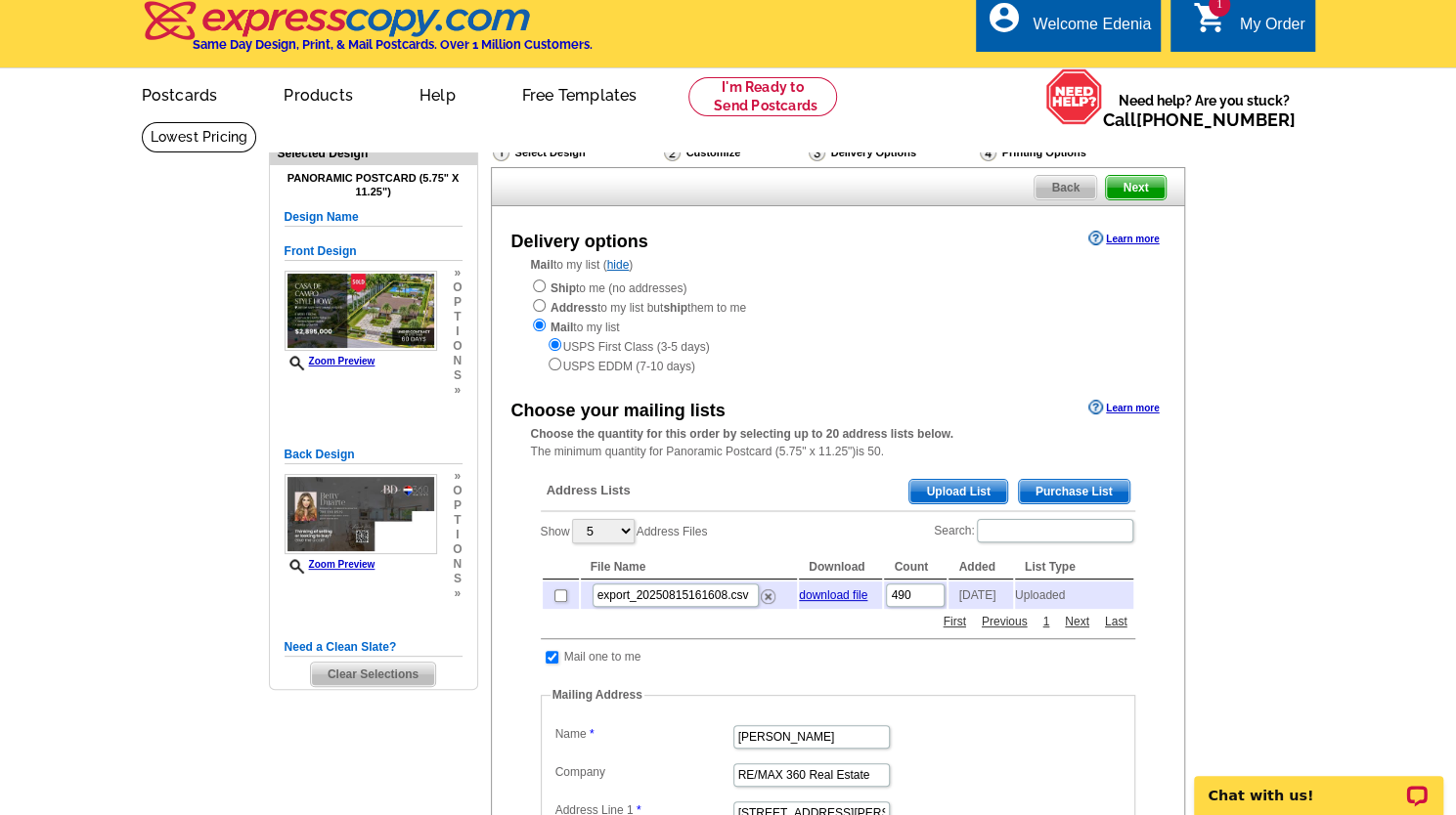
scroll to position [8, 0]
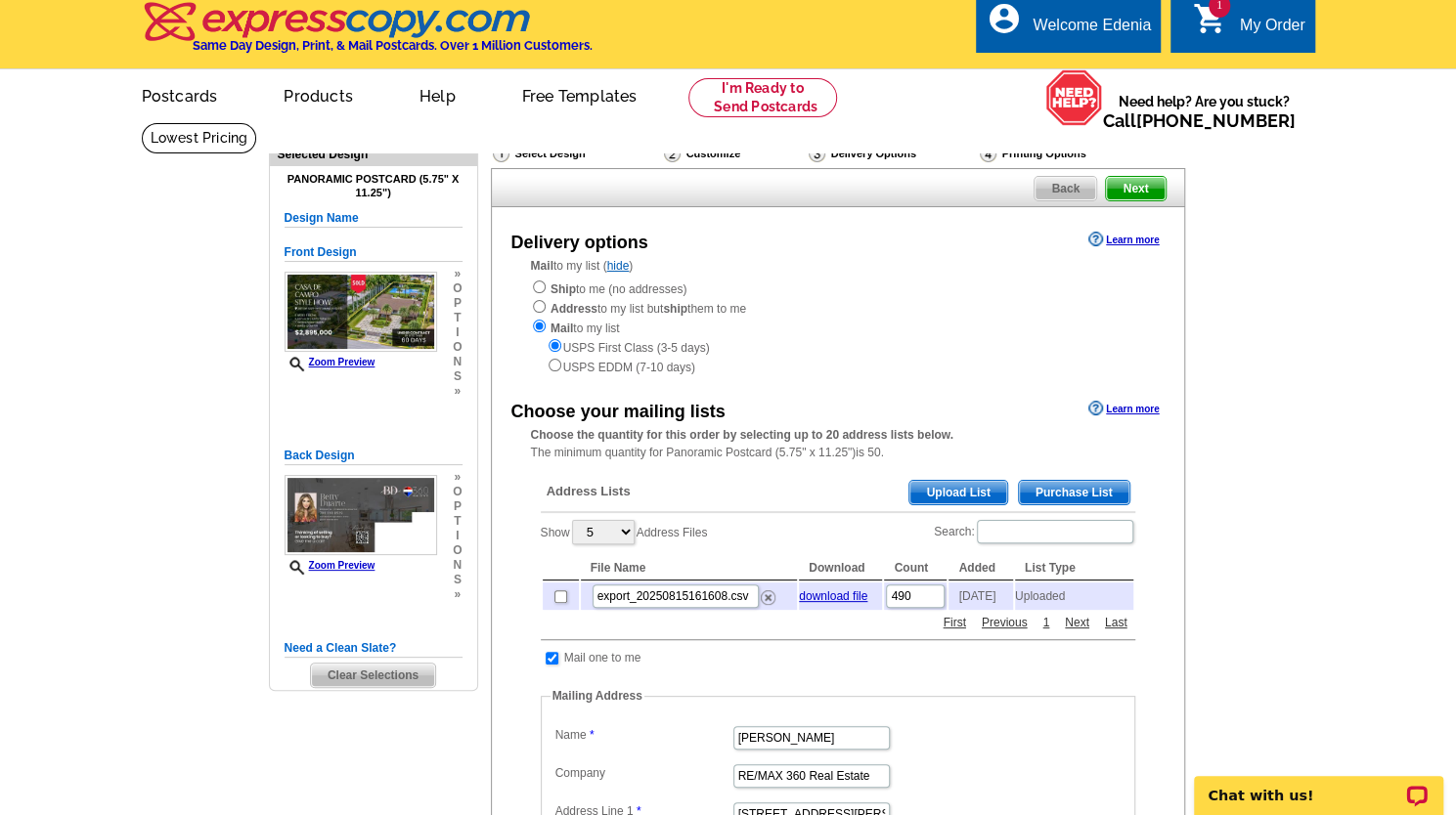
click at [1131, 194] on span "Next" at bounding box center [1134, 189] width 58 height 24
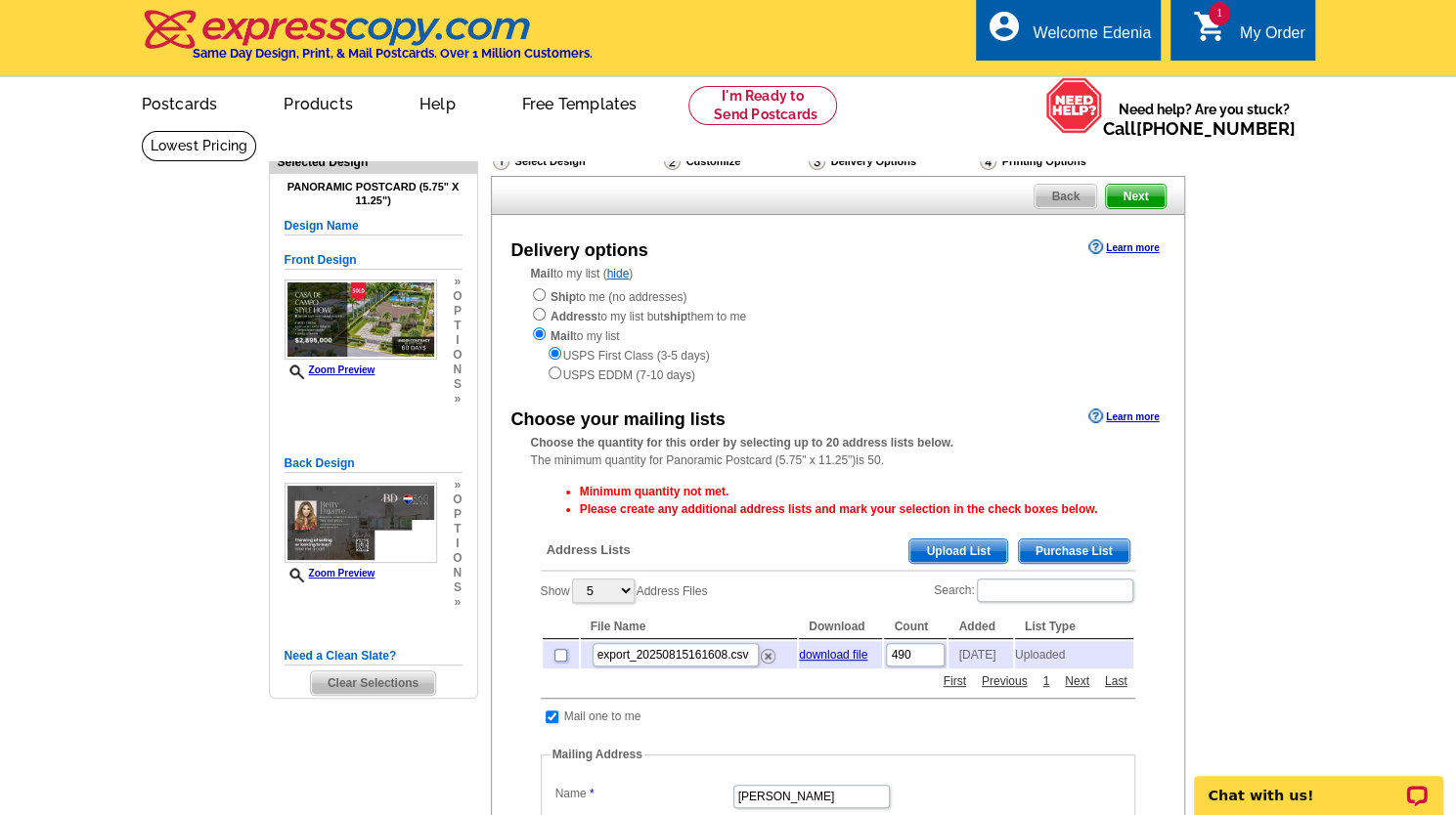
click at [559, 662] on input "checkbox" at bounding box center [561, 655] width 13 height 13
checkbox input "true"
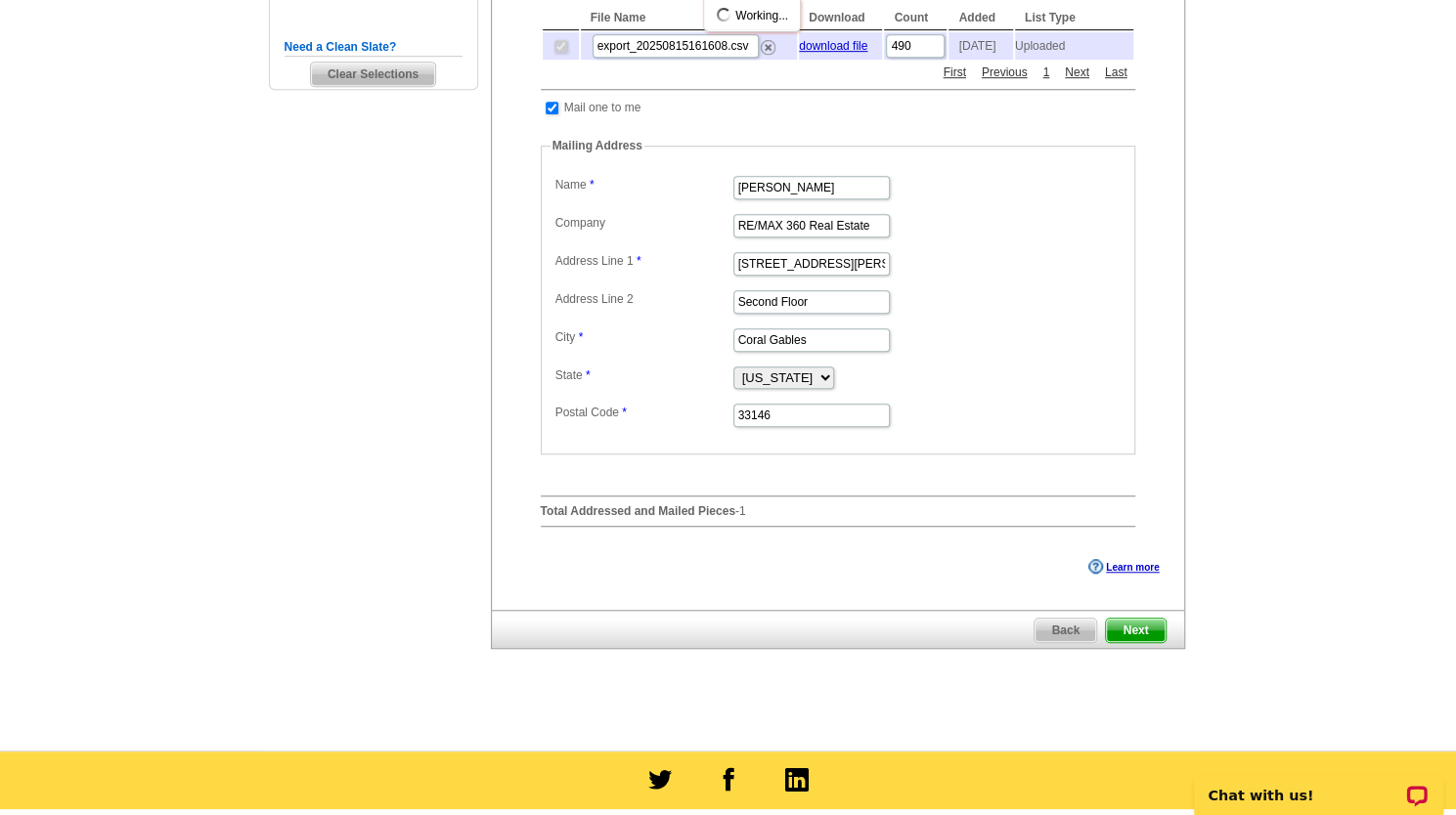
scroll to position [614, 0]
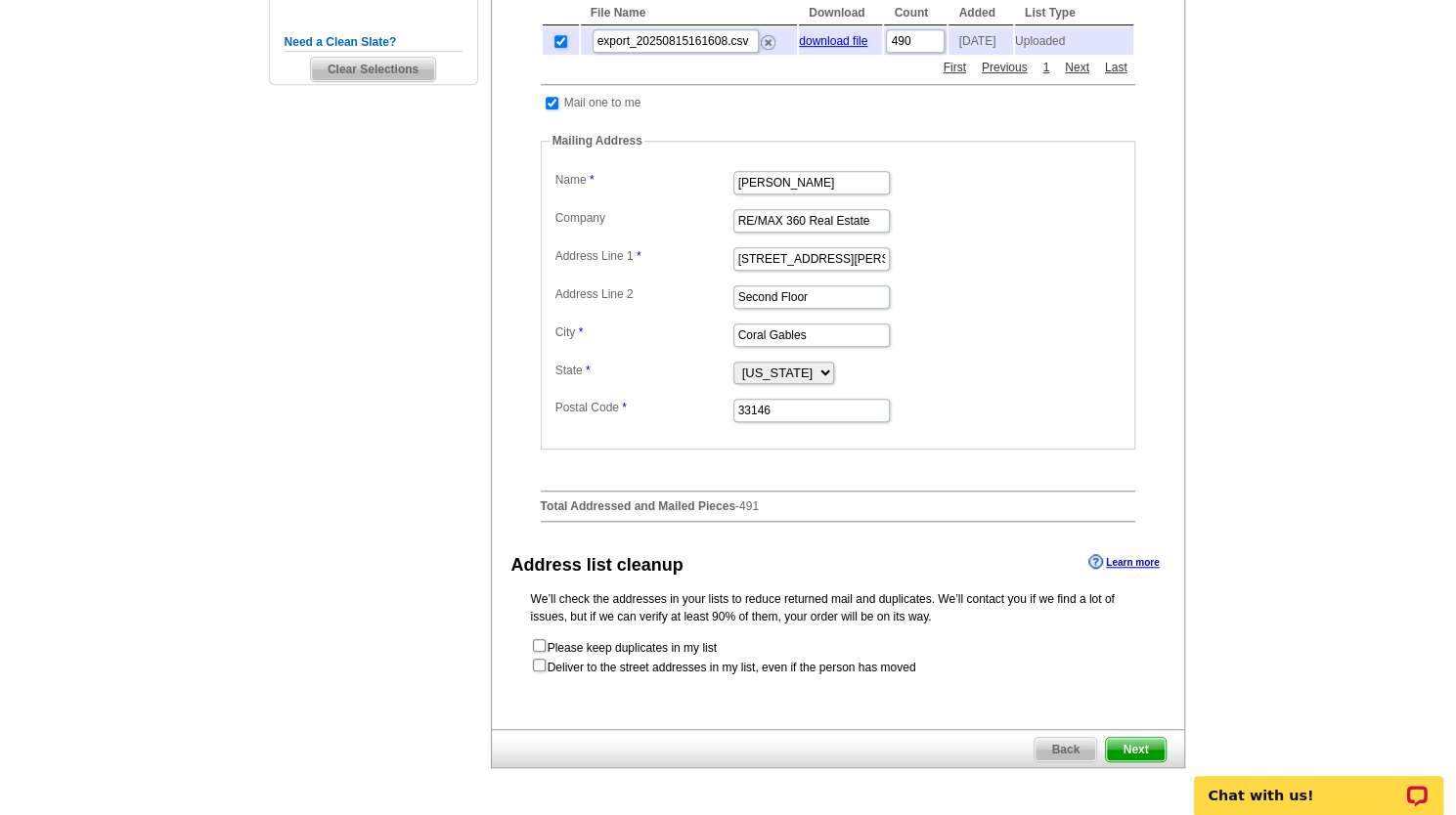
click at [1148, 626] on div "We’ll check the addresses in your lists to reduce returned mail and duplicates.…" at bounding box center [837, 633] width 692 height 86
click at [533, 669] on input "checkbox" at bounding box center [539, 664] width 13 height 13
checkbox input "true"
radio input "true"
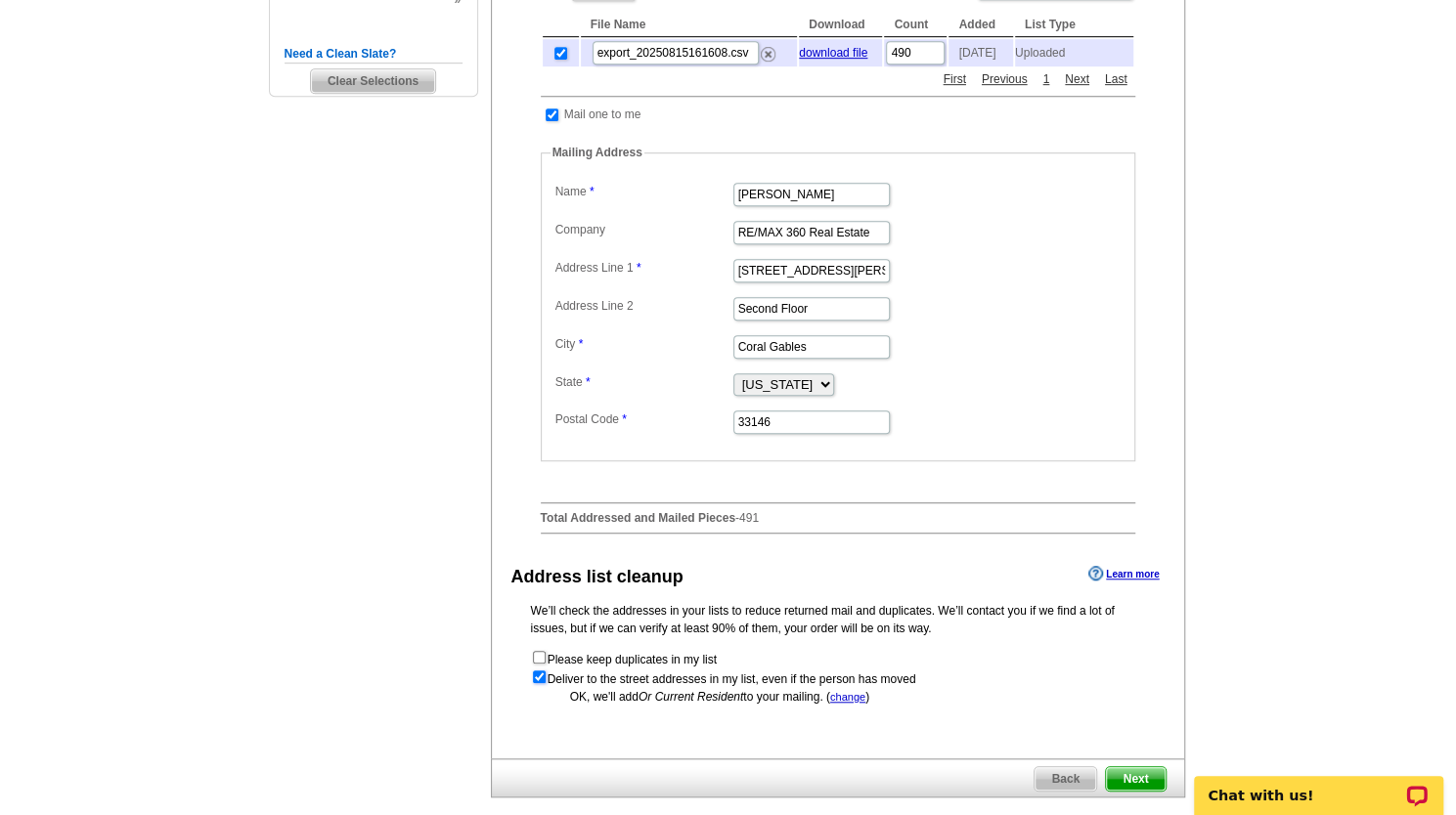
scroll to position [750, 0]
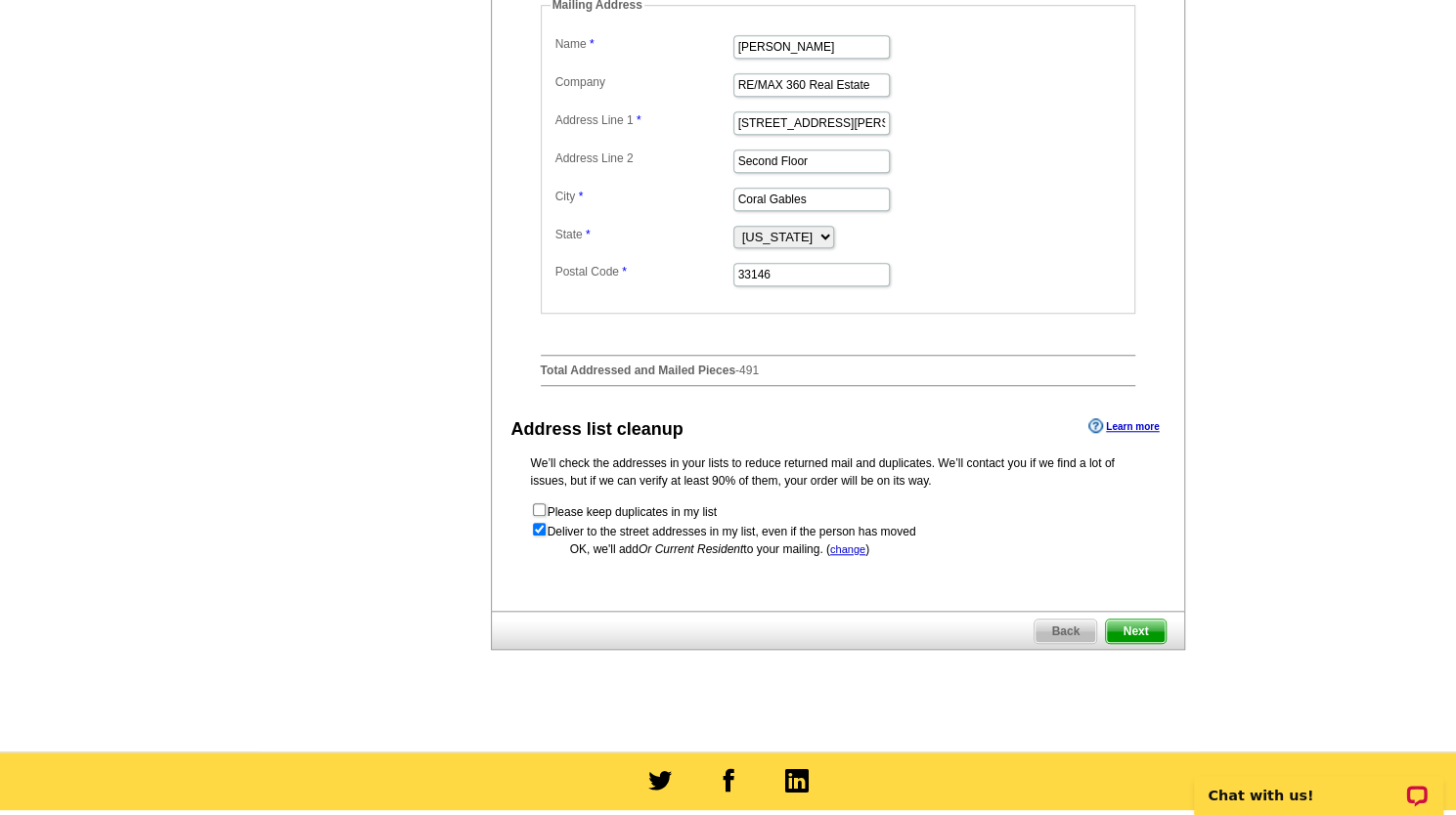
click at [1145, 633] on span "Next" at bounding box center [1134, 632] width 58 height 24
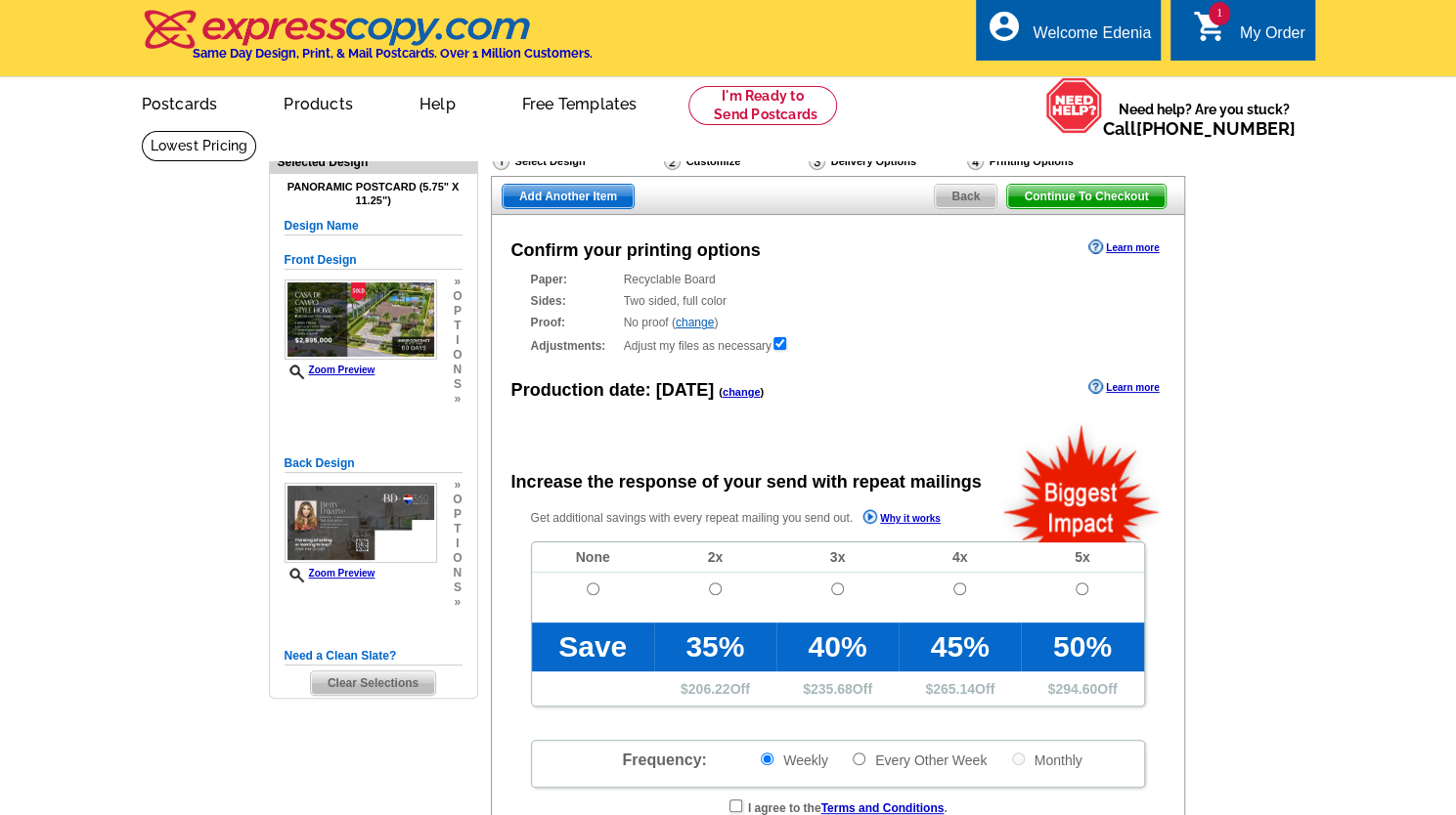
radio input "false"
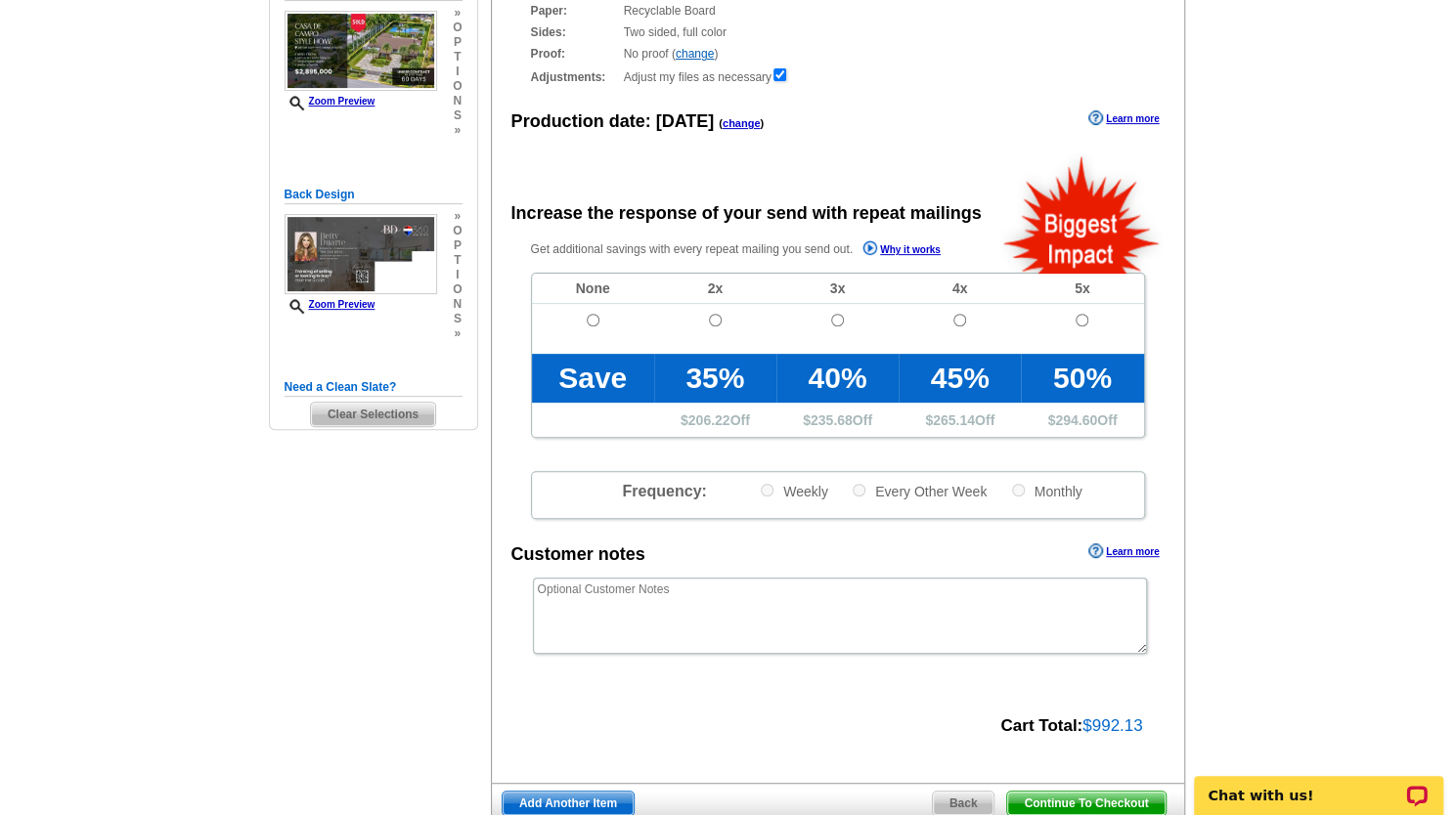
scroll to position [269, 0]
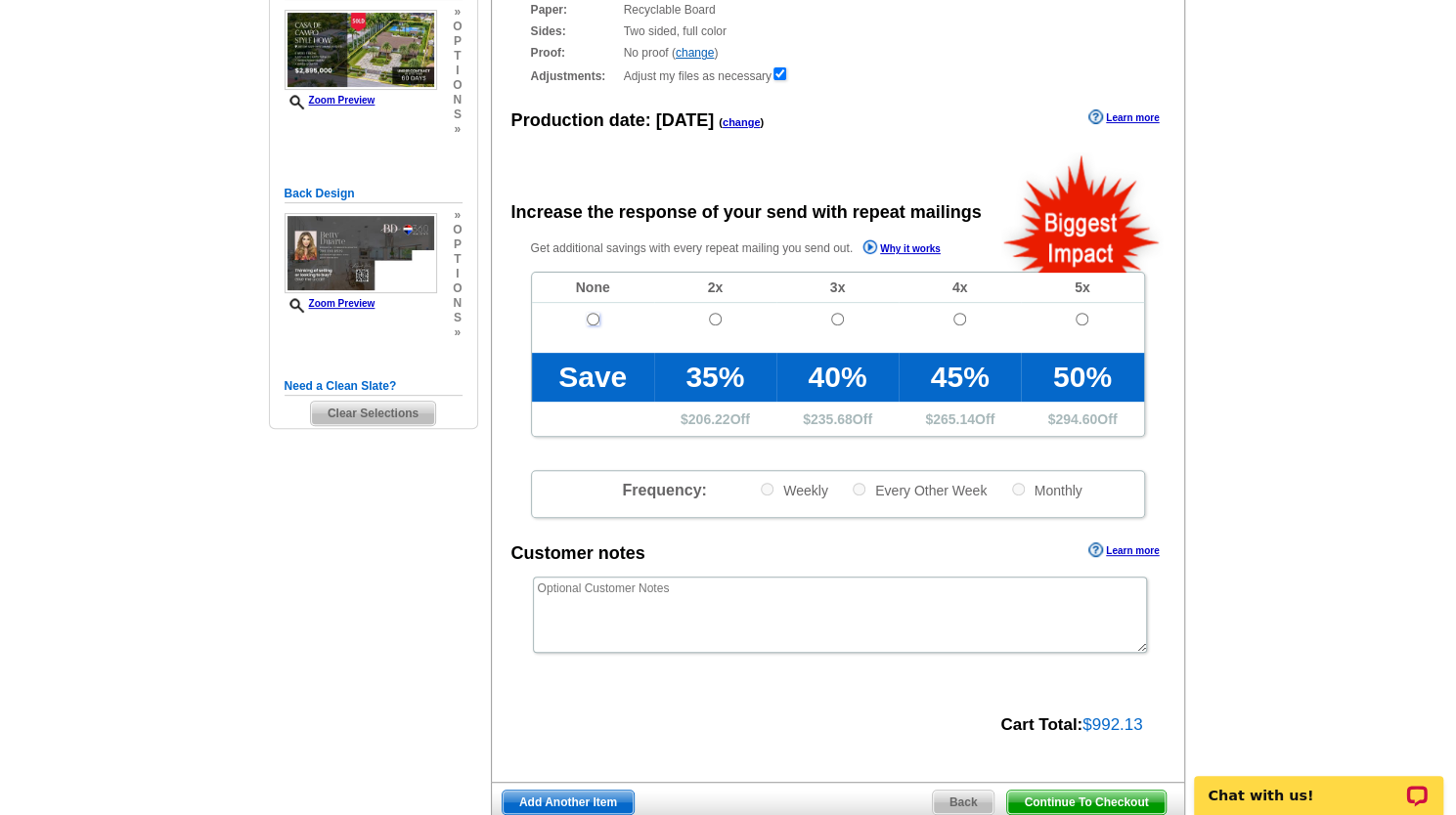
click at [590, 326] on input "radio" at bounding box center [592, 319] width 13 height 13
radio input "true"
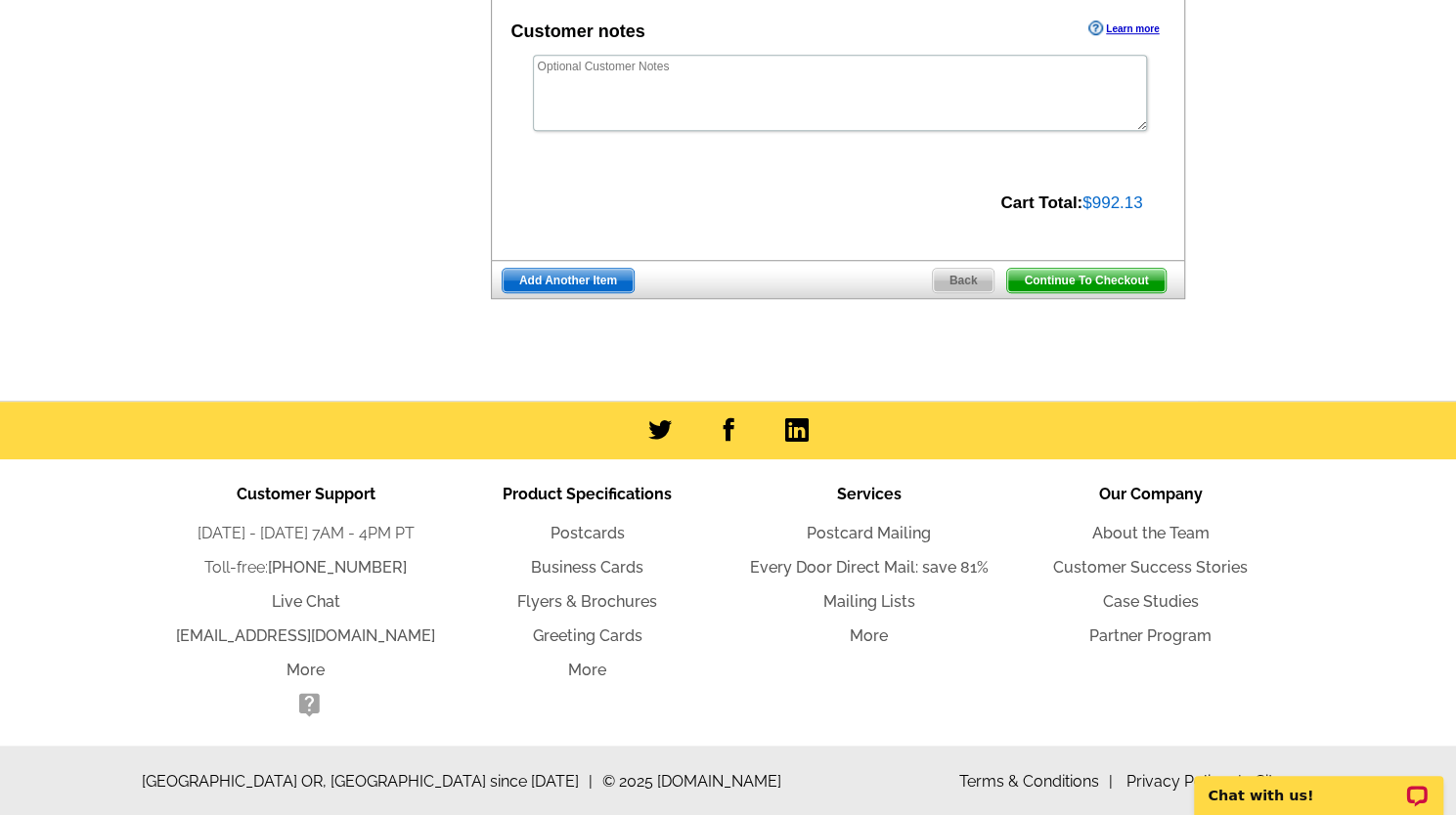
scroll to position [0, 0]
